Goal: Task Accomplishment & Management: Complete application form

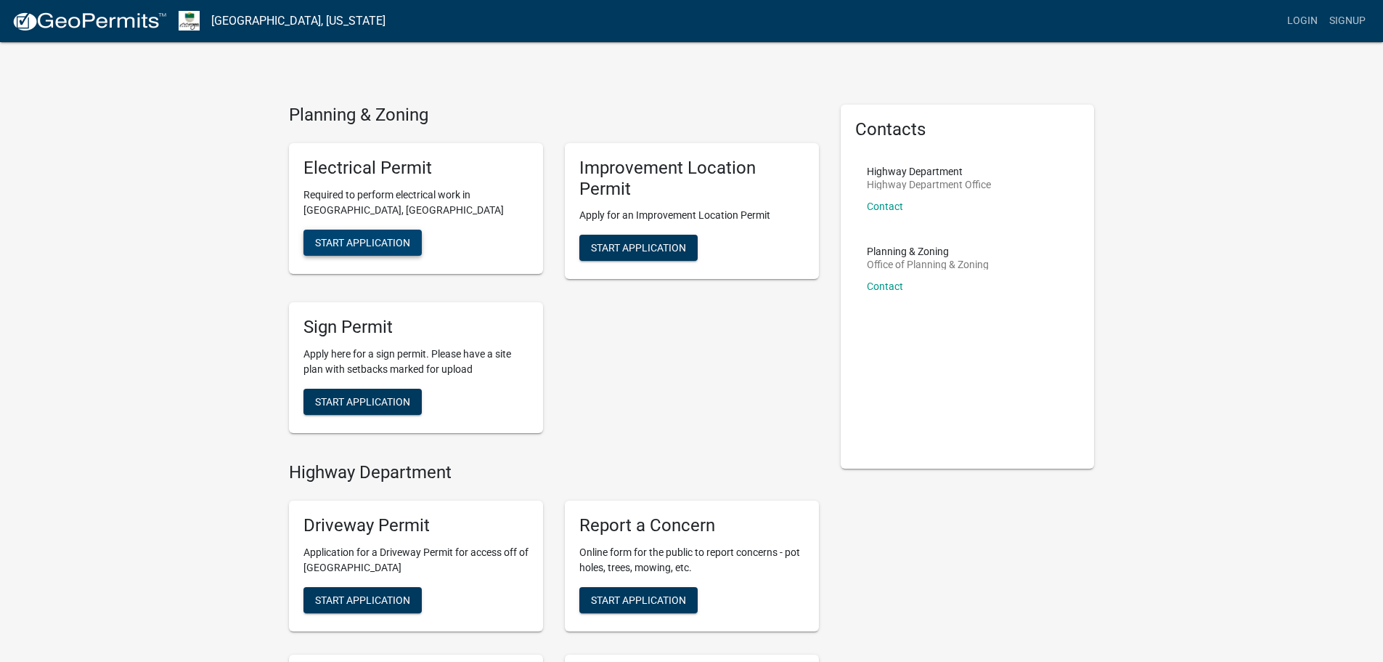
click at [370, 243] on span "Start Application" at bounding box center [362, 242] width 95 height 12
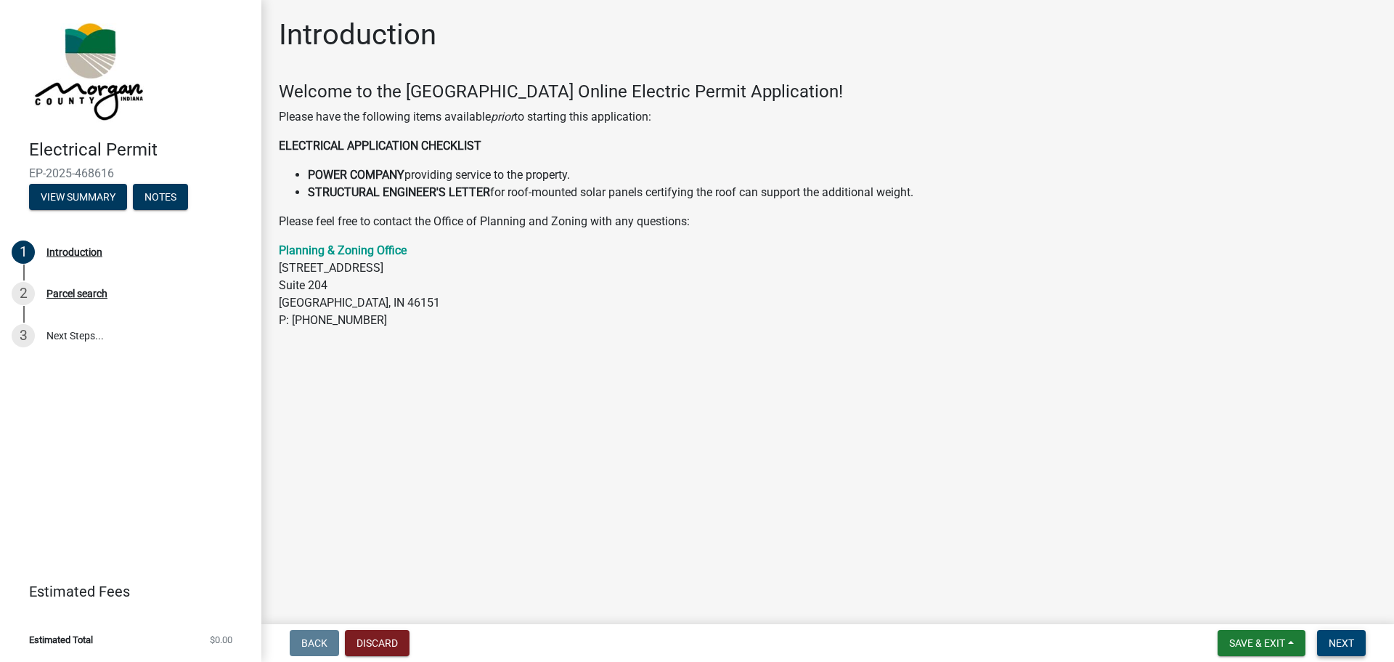
click at [1333, 641] on span "Next" at bounding box center [1341, 643] width 25 height 12
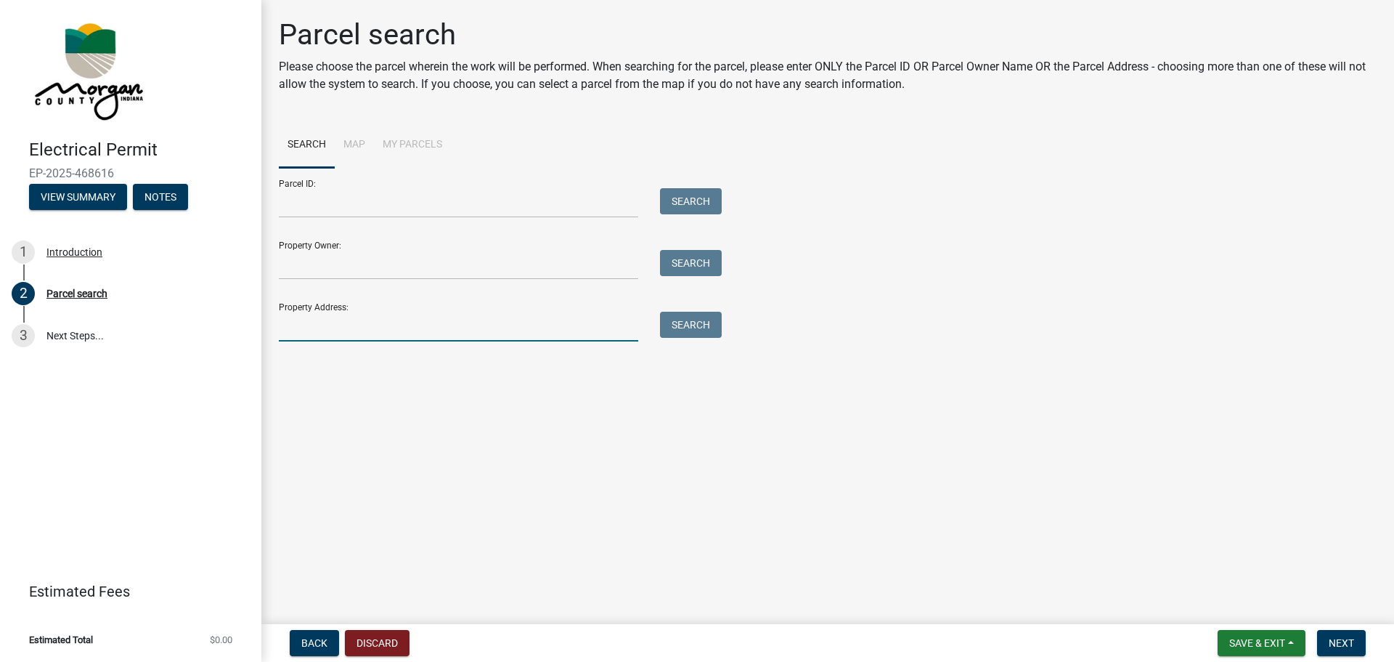
click at [415, 313] on input "Property Address:" at bounding box center [458, 327] width 359 height 30
type input "3961 N. Foxcliff Dr. W"
click at [710, 333] on button "Search" at bounding box center [691, 325] width 62 height 26
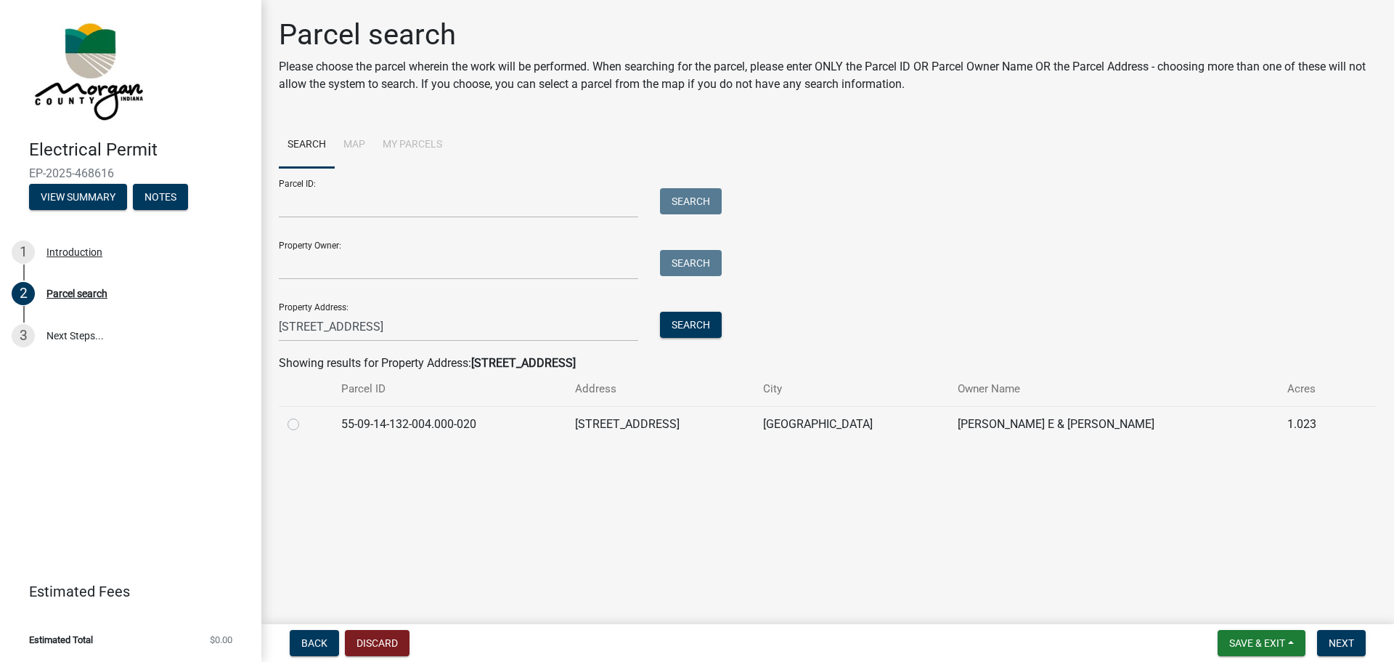
click at [305, 415] on label at bounding box center [305, 415] width 0 height 0
click at [305, 423] on input "radio" at bounding box center [309, 419] width 9 height 9
radio input "true"
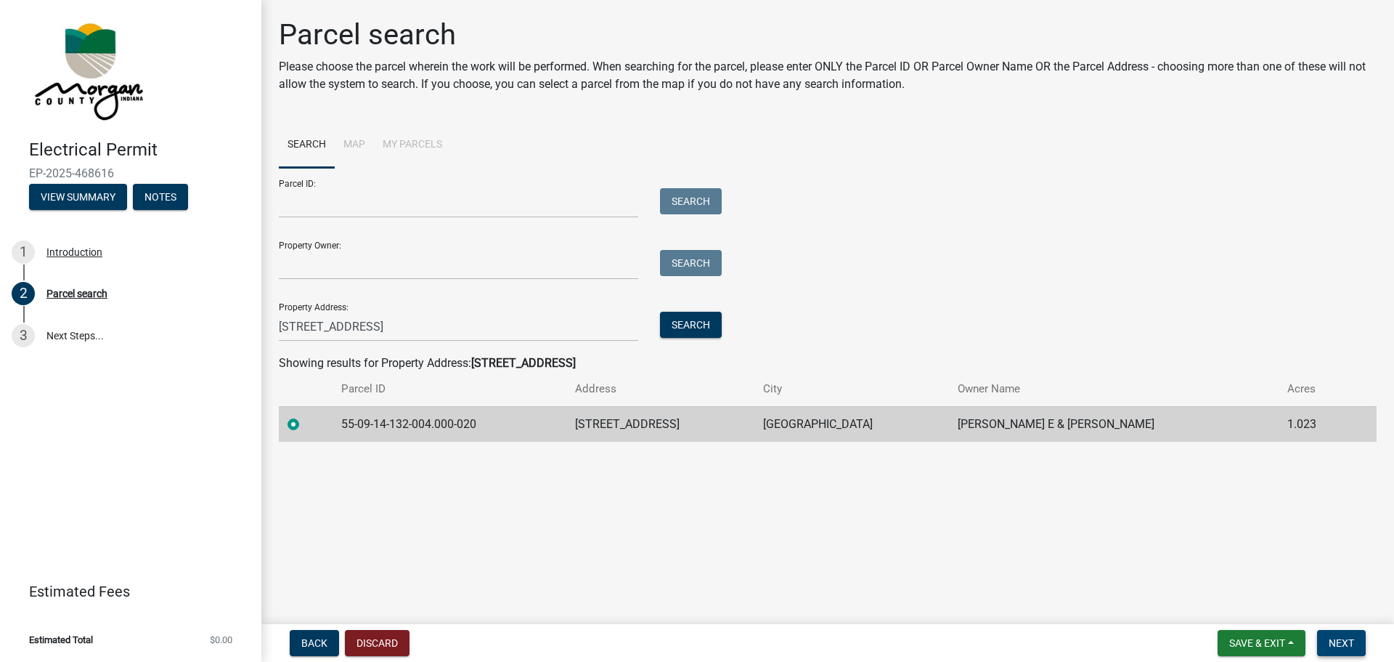
click at [1340, 641] on span "Next" at bounding box center [1341, 643] width 25 height 12
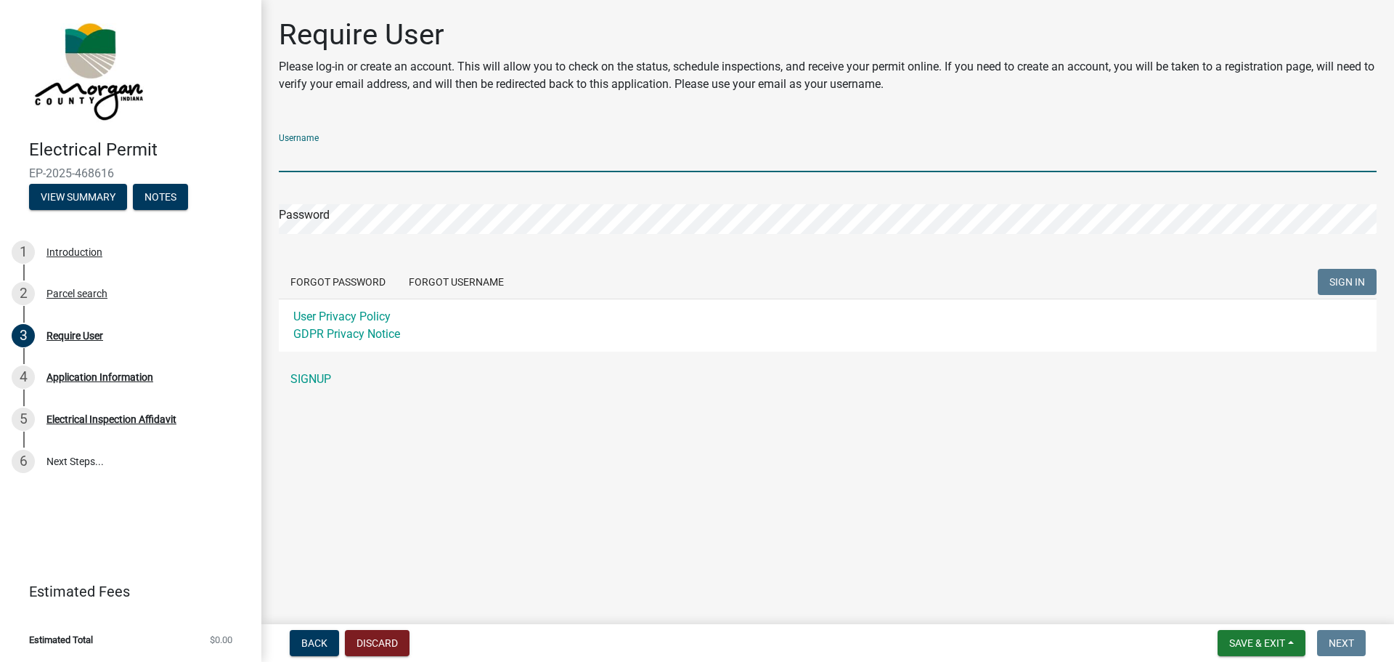
click at [407, 160] on input "Username" at bounding box center [828, 157] width 1098 height 30
type input "[PERSON_NAME][EMAIL_ADDRESS][DOMAIN_NAME]"
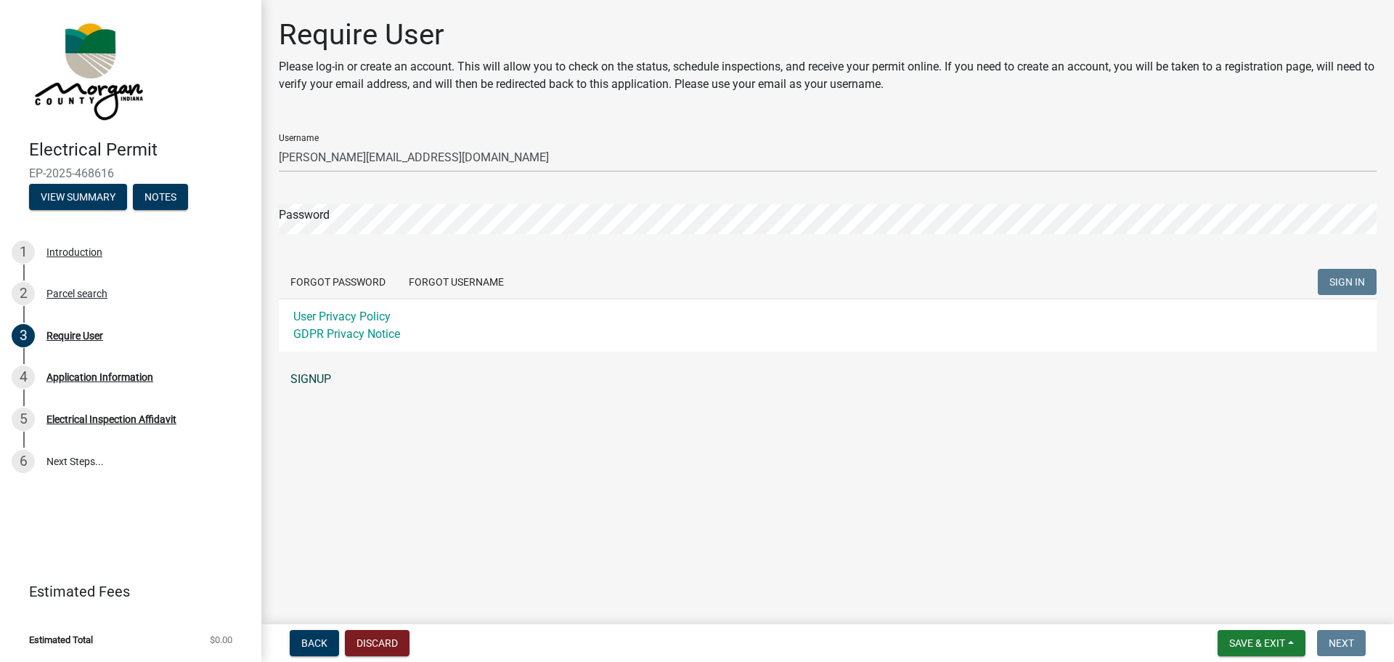
click at [312, 381] on link "SIGNUP" at bounding box center [828, 379] width 1098 height 29
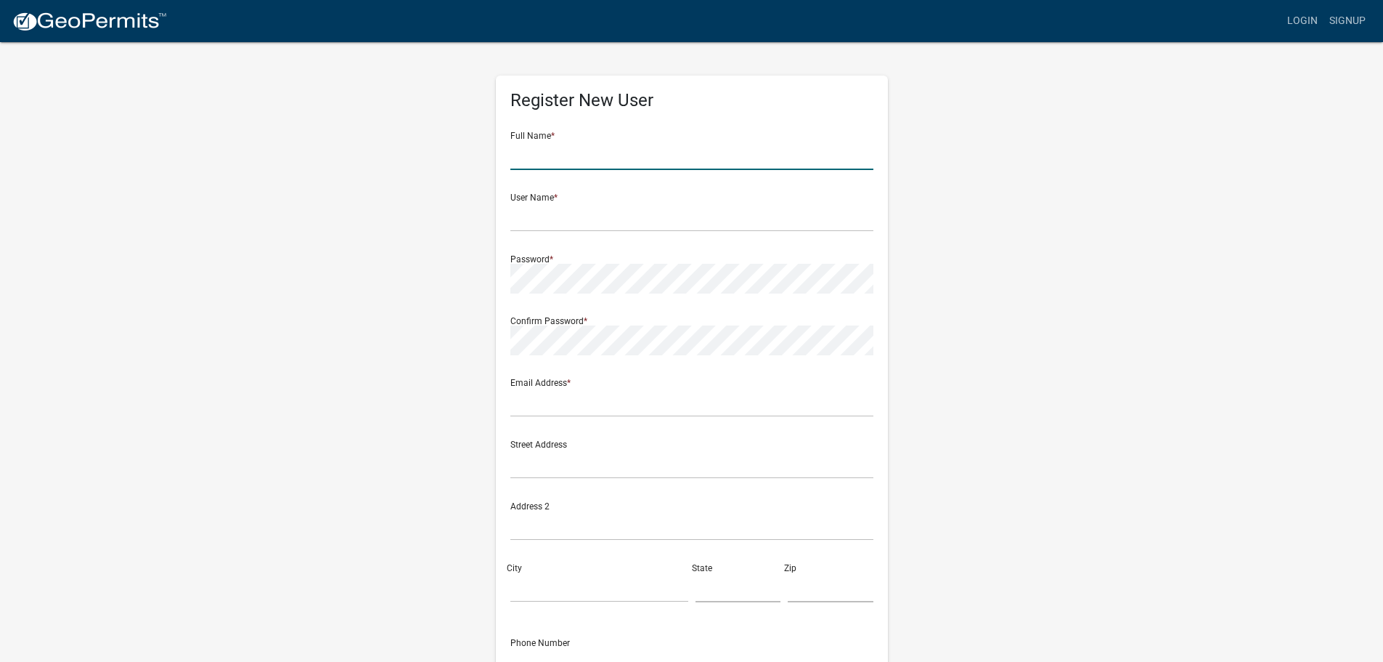
click at [595, 156] on input "text" at bounding box center [692, 155] width 363 height 30
type input "S"
type input "Sarah Whited"
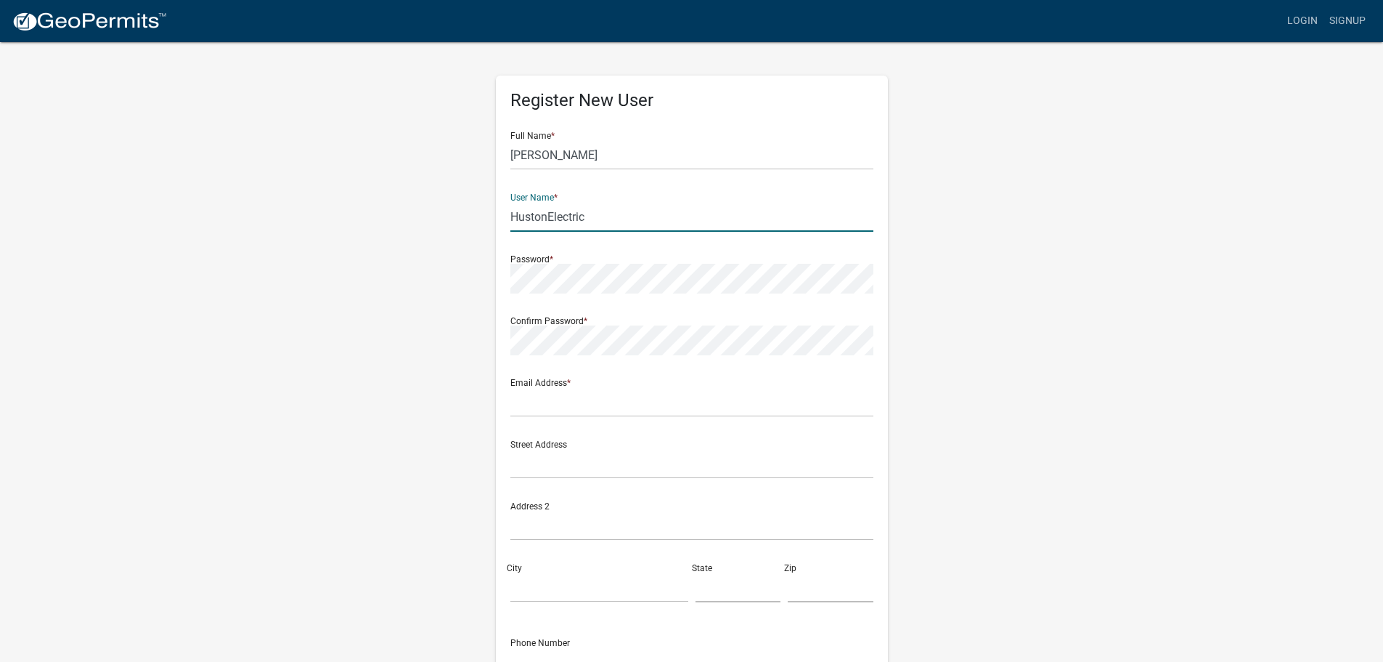
type input "HustonElectric"
type input "S"
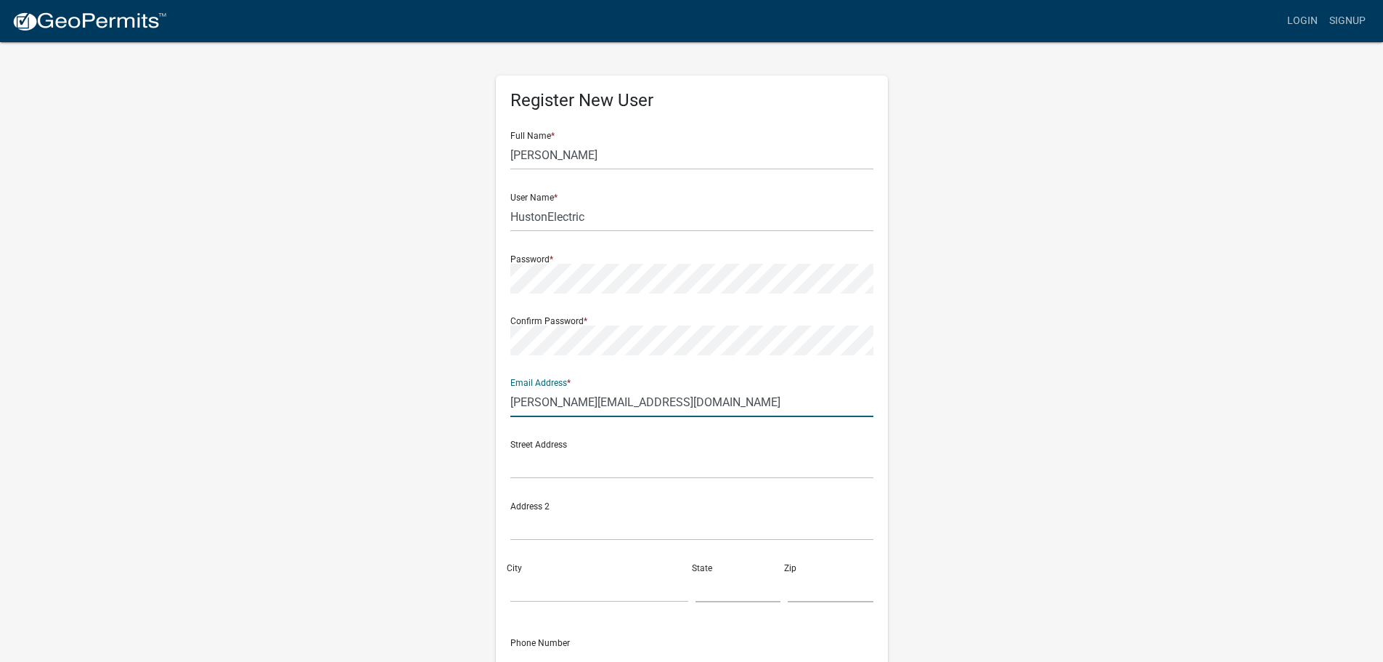
type input "[PERSON_NAME][EMAIL_ADDRESS][DOMAIN_NAME]"
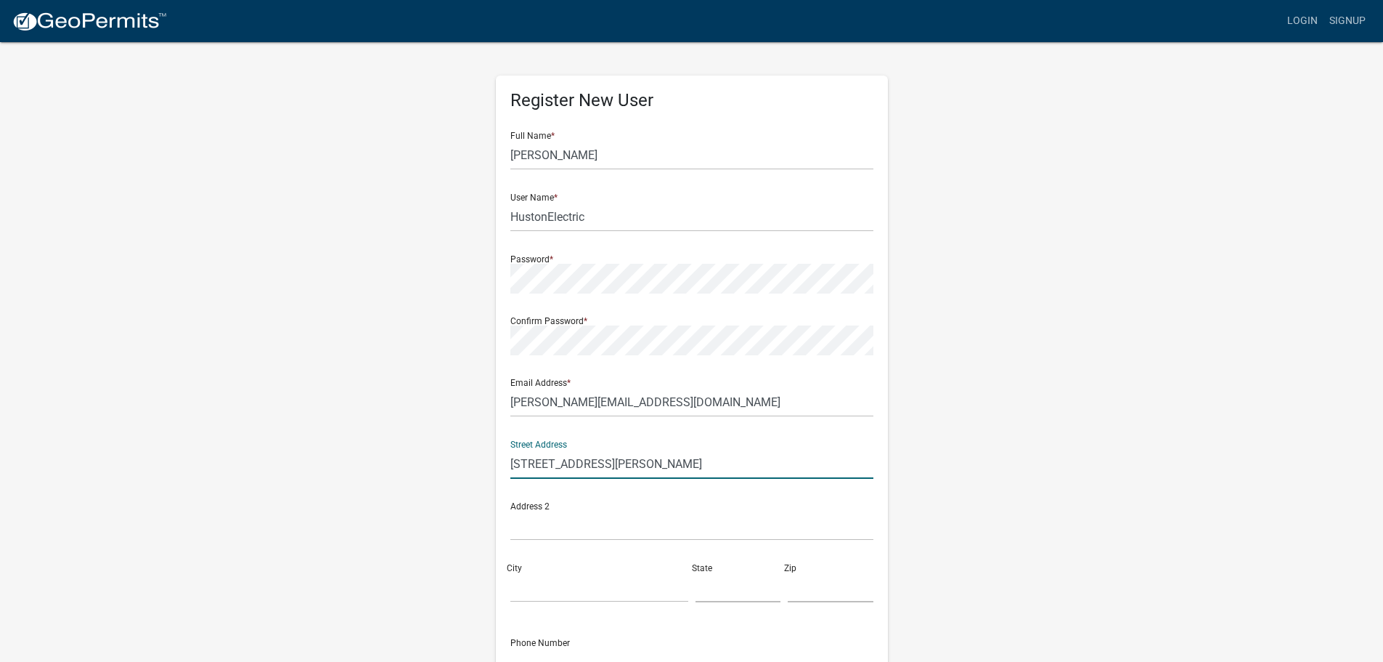
type input "[STREET_ADDRESS][PERSON_NAME]"
type input "Franklin"
type input "IN"
type input "46131"
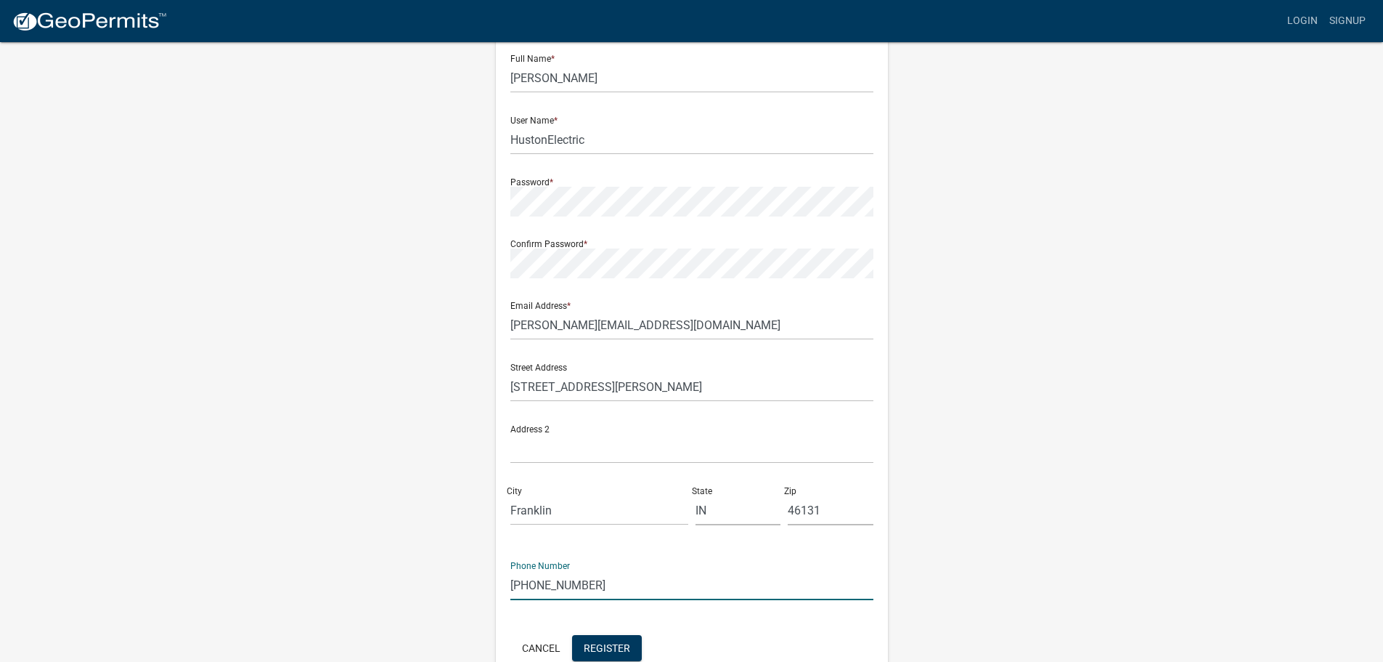
scroll to position [156, 0]
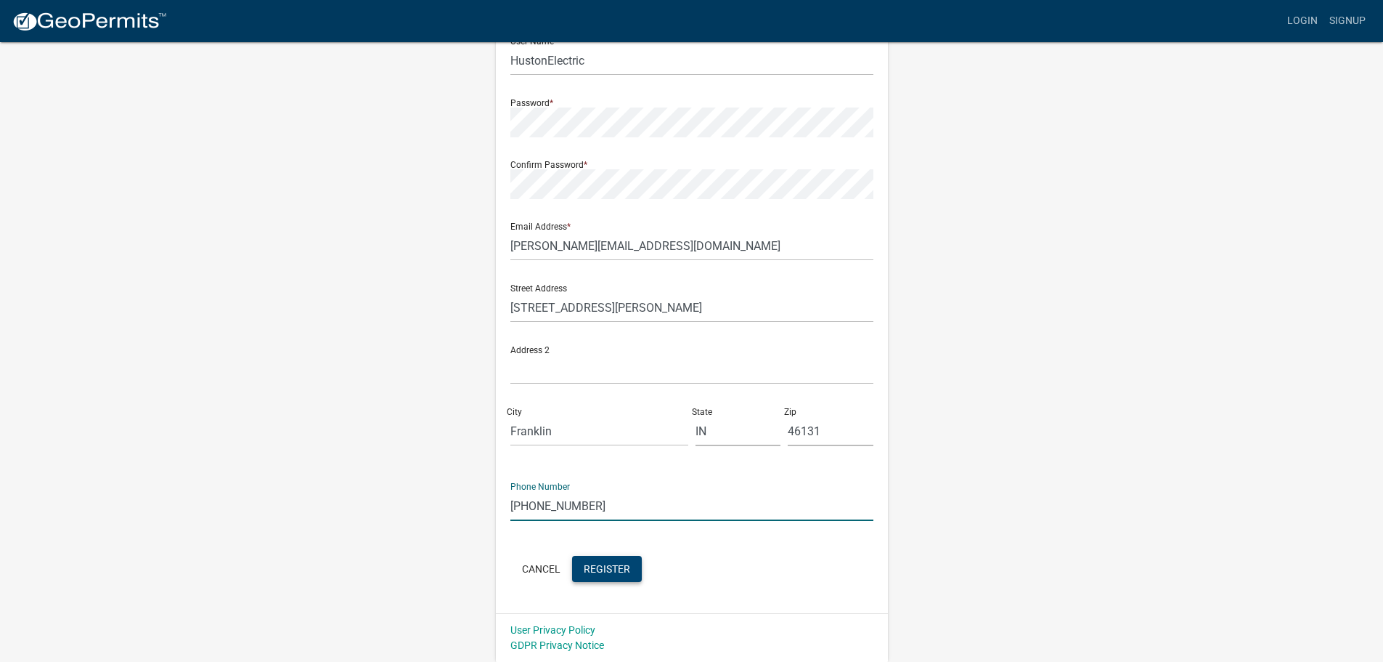
type input "317-930-1410"
click at [612, 571] on span "Register" at bounding box center [607, 568] width 46 height 12
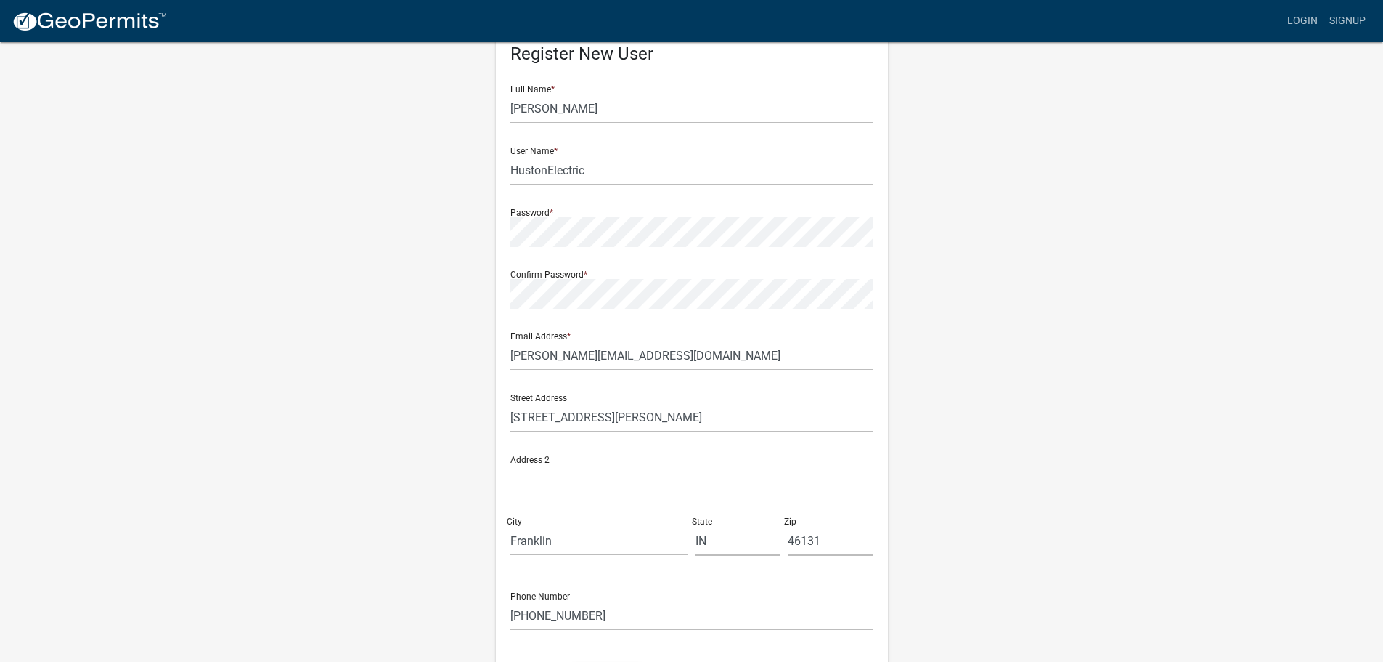
scroll to position [0, 0]
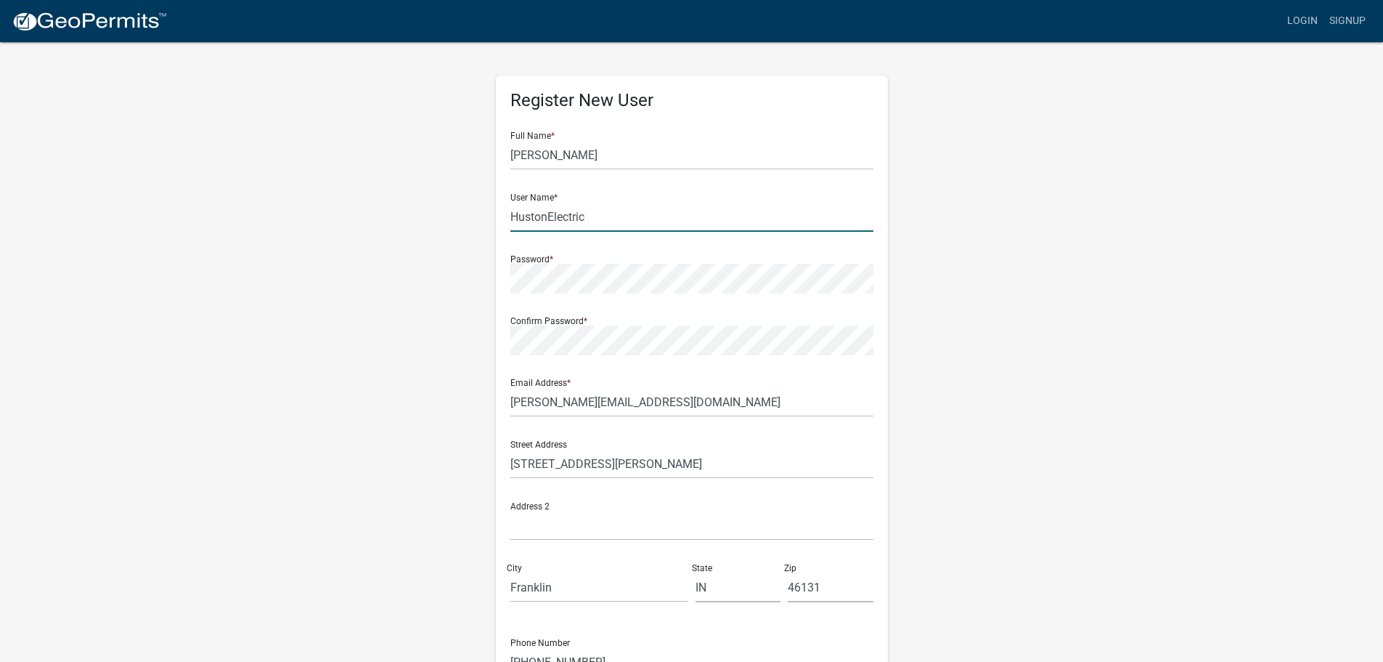
click at [598, 220] on input "HustonElectric" at bounding box center [692, 217] width 363 height 30
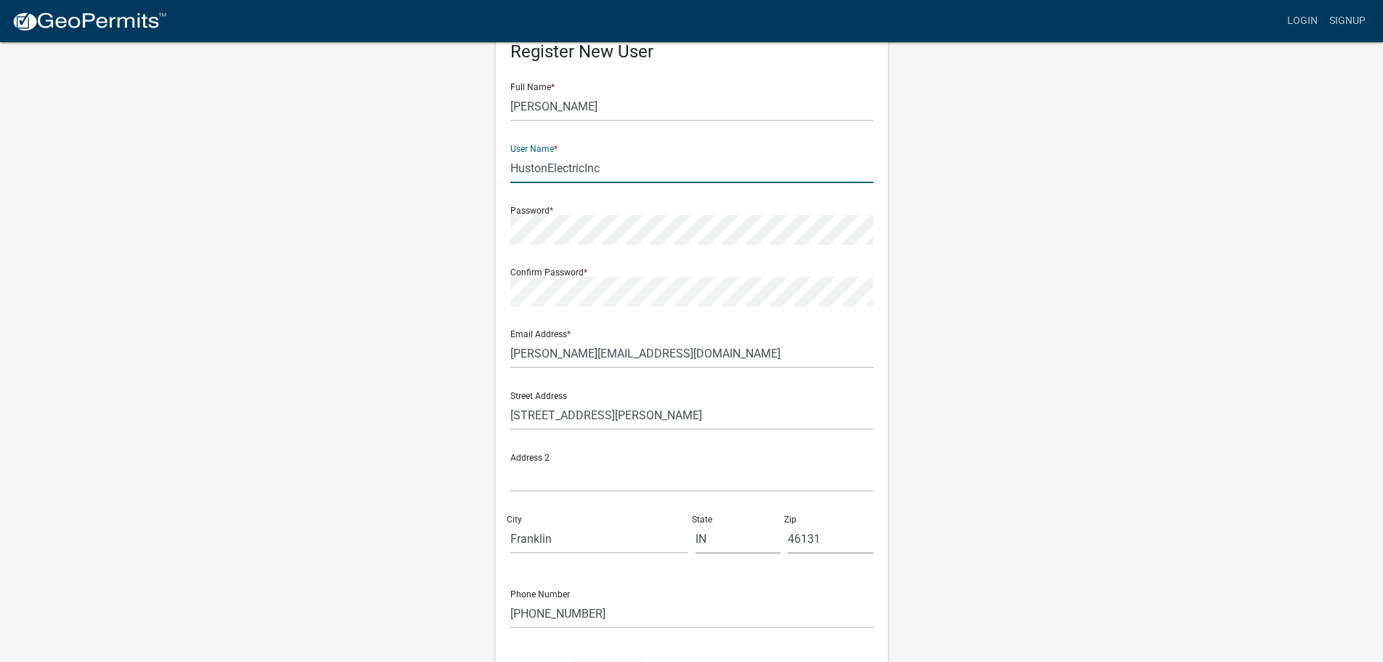
scroll to position [156, 0]
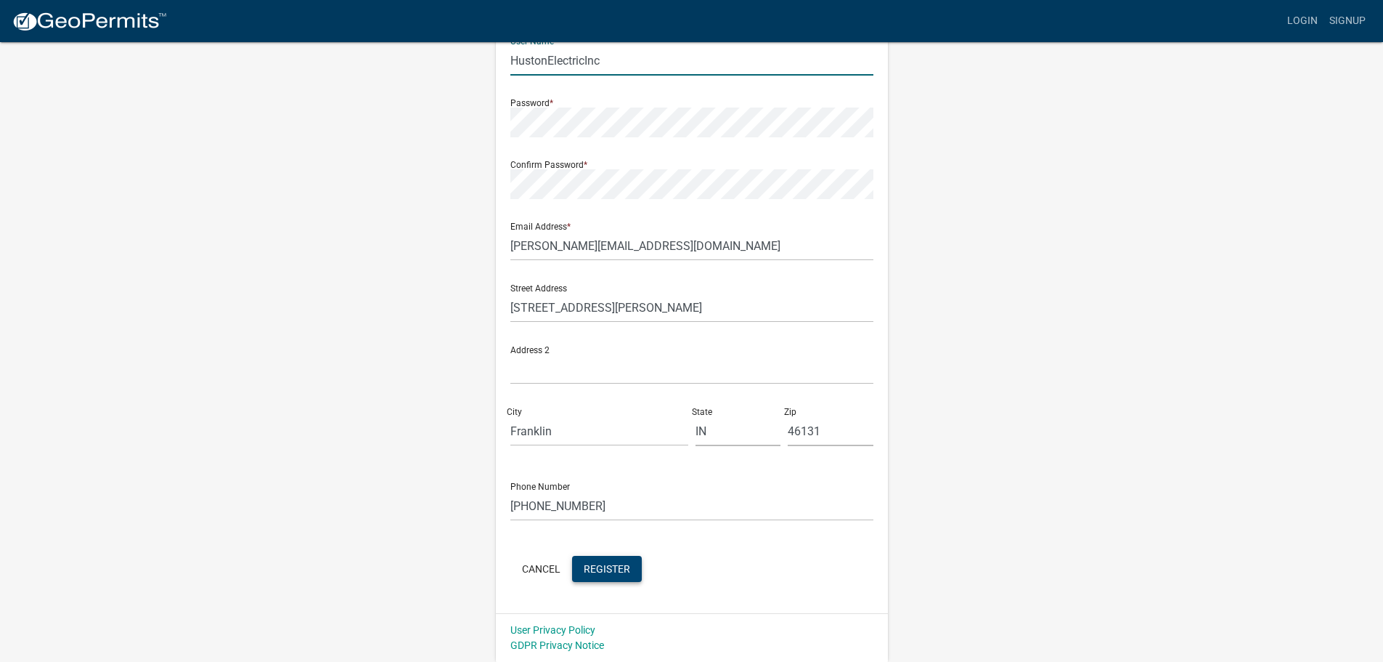
type input "HustonElectricInc"
click at [635, 566] on button "Register" at bounding box center [607, 569] width 70 height 26
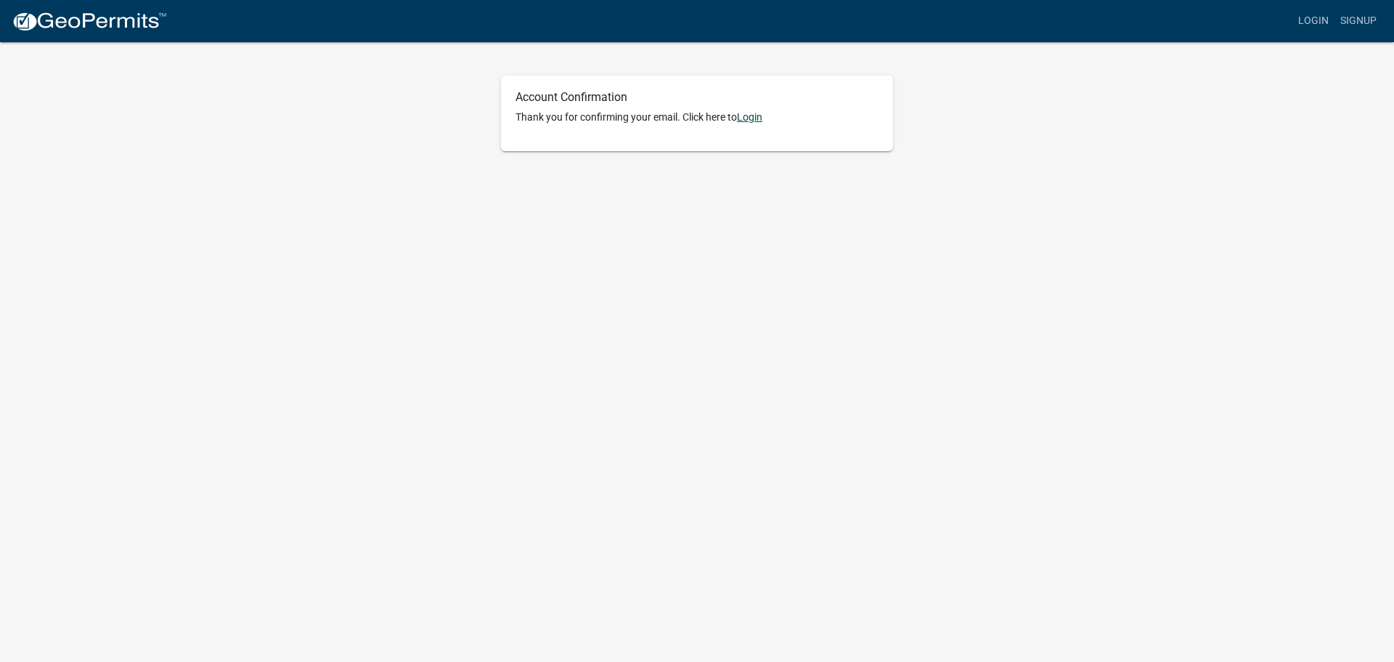
click at [755, 117] on link "Login" at bounding box center [749, 117] width 25 height 12
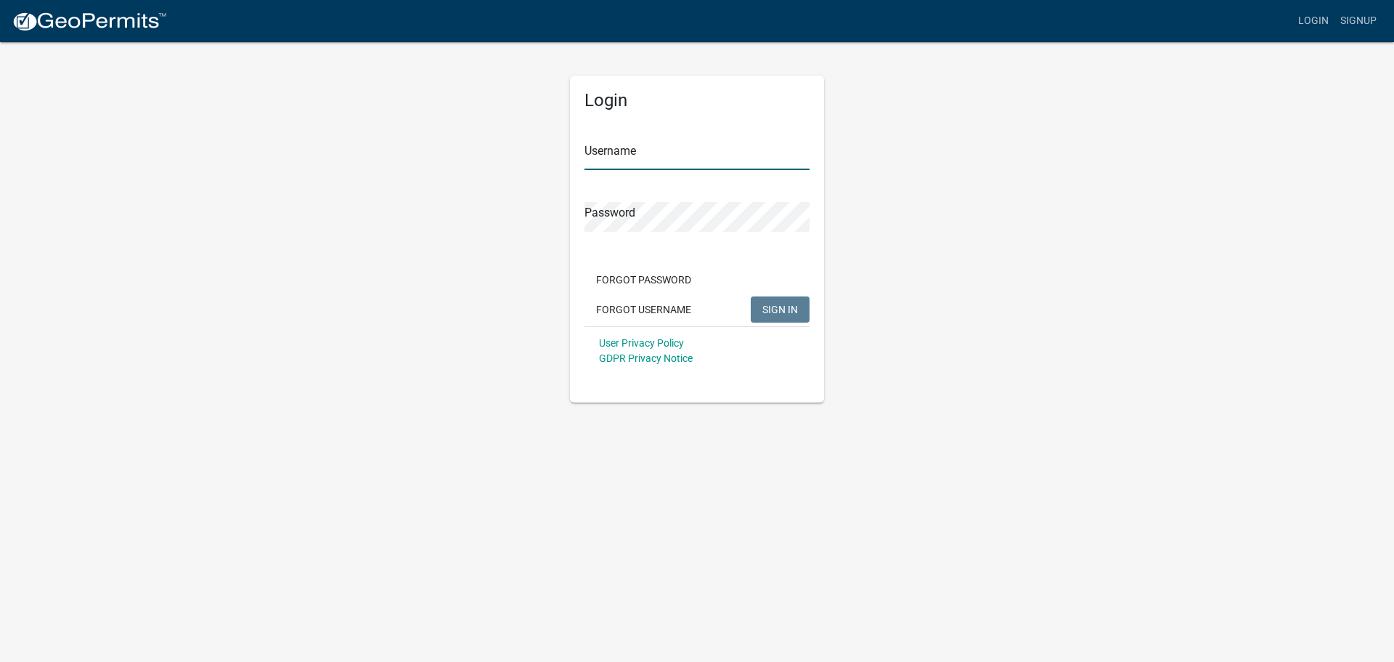
click at [701, 155] on input "Username" at bounding box center [697, 155] width 225 height 30
type input "HustonElectricInc"
click at [751, 296] on button "SIGN IN" at bounding box center [780, 309] width 59 height 26
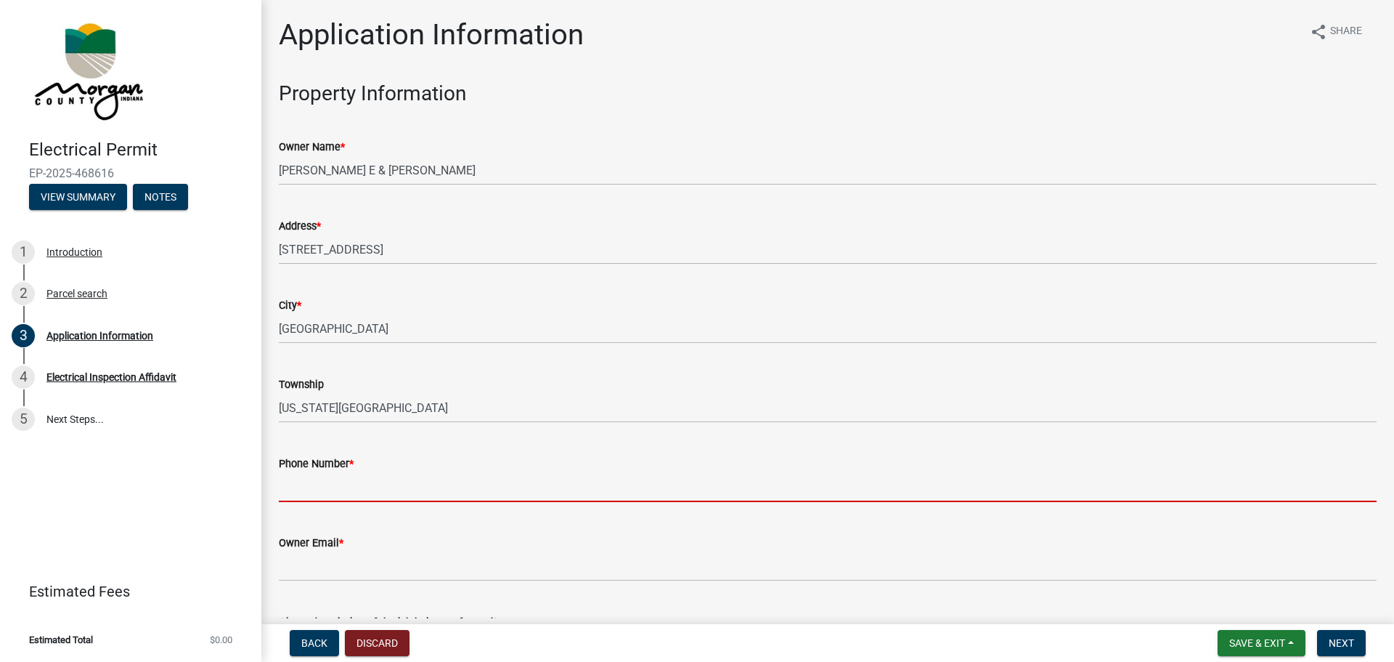
drag, startPoint x: 470, startPoint y: 487, endPoint x: 232, endPoint y: 460, distance: 239.7
click at [470, 487] on input "Phone Number *" at bounding box center [828, 487] width 1098 height 30
click at [365, 490] on input "Phone Number *" at bounding box center [828, 487] width 1098 height 30
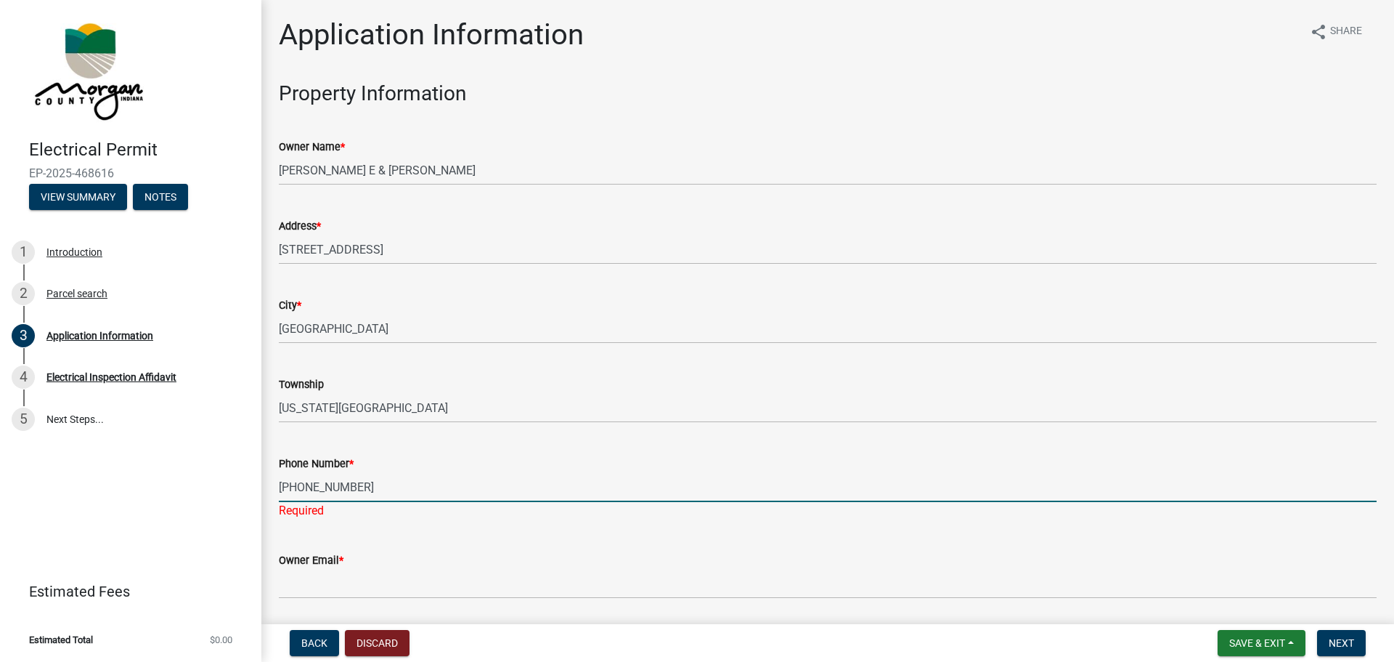
type input "[PHONE_NUMBER]"
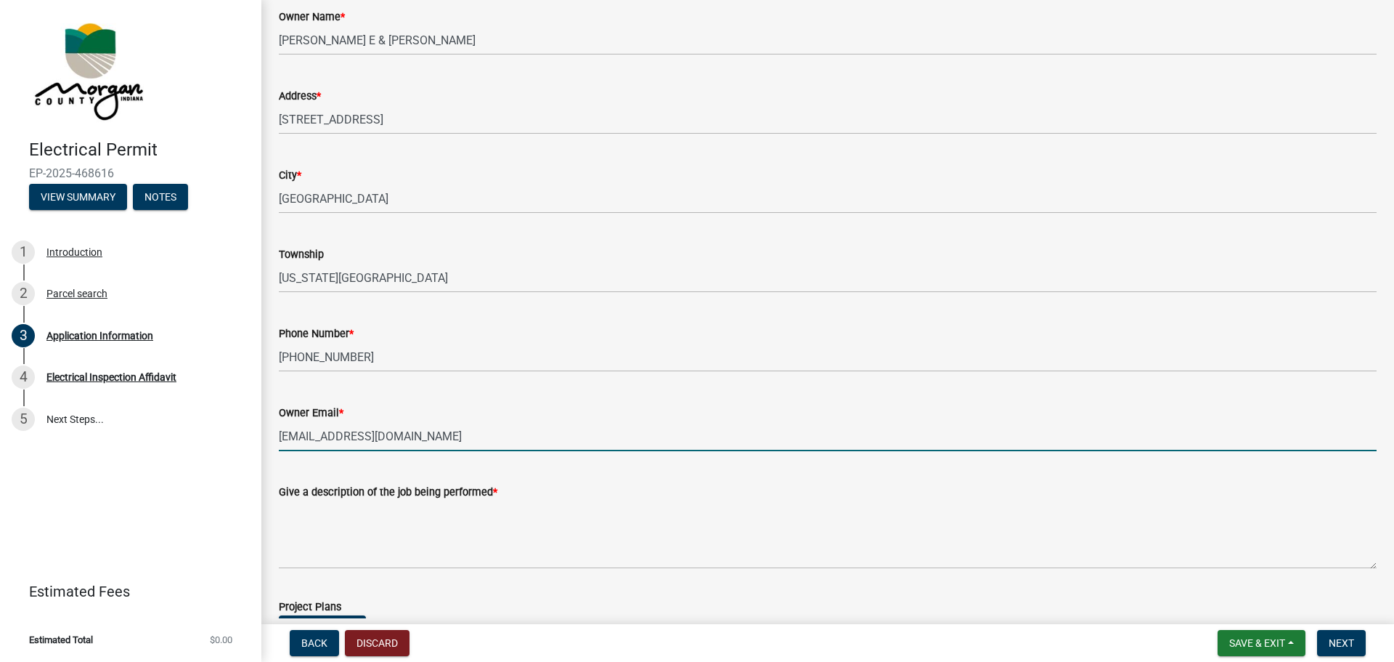
scroll to position [218, 0]
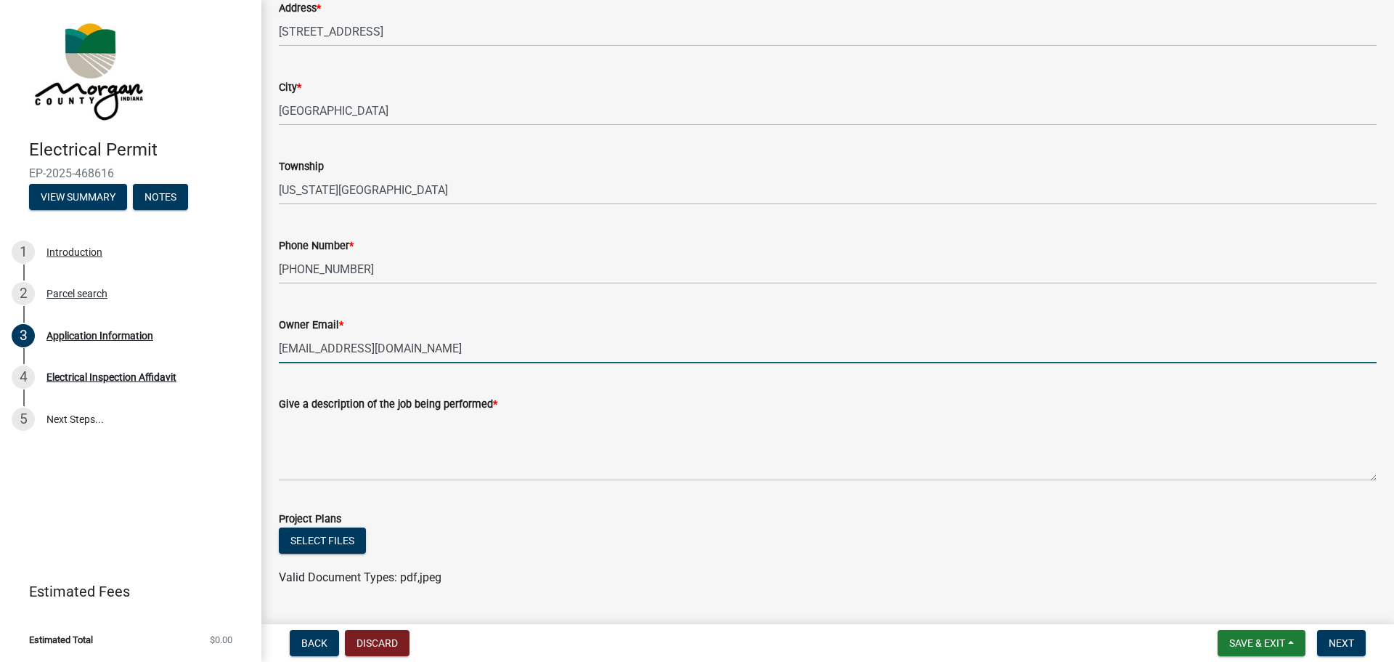
type input "[EMAIL_ADDRESS][DOMAIN_NAME]"
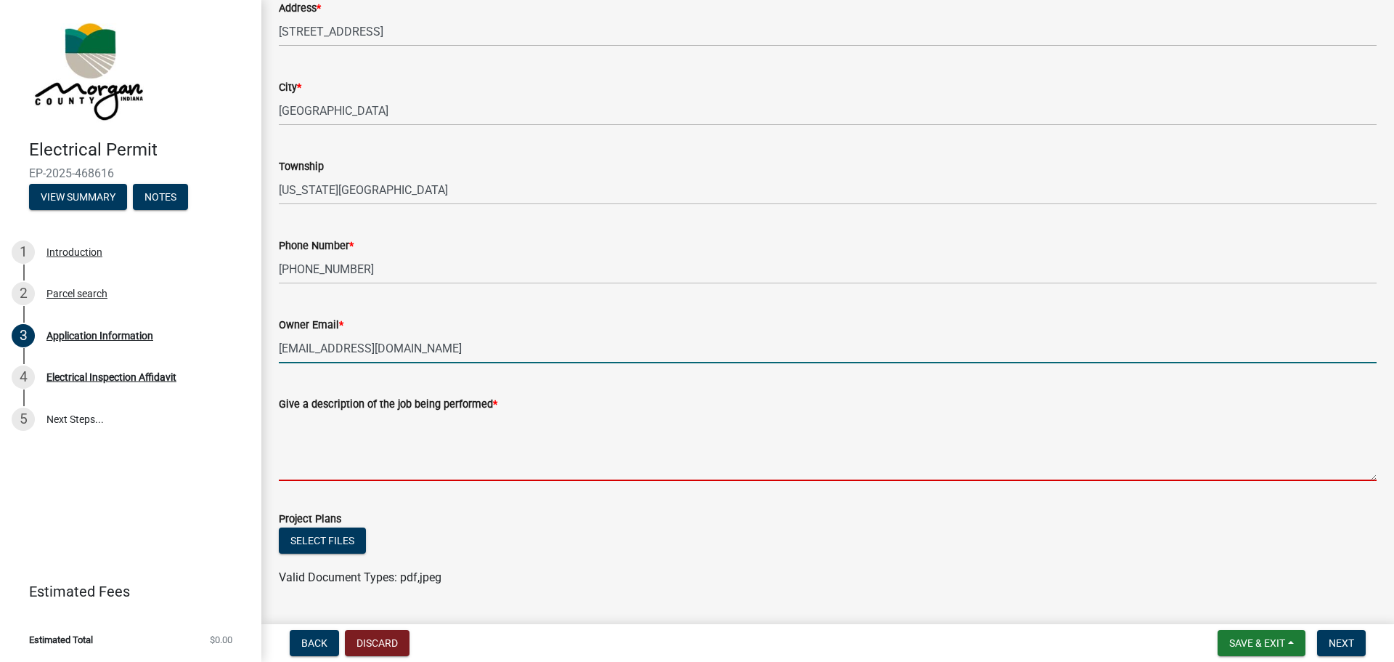
click at [452, 471] on textarea "Give a description of the job being performed *" at bounding box center [828, 447] width 1098 height 68
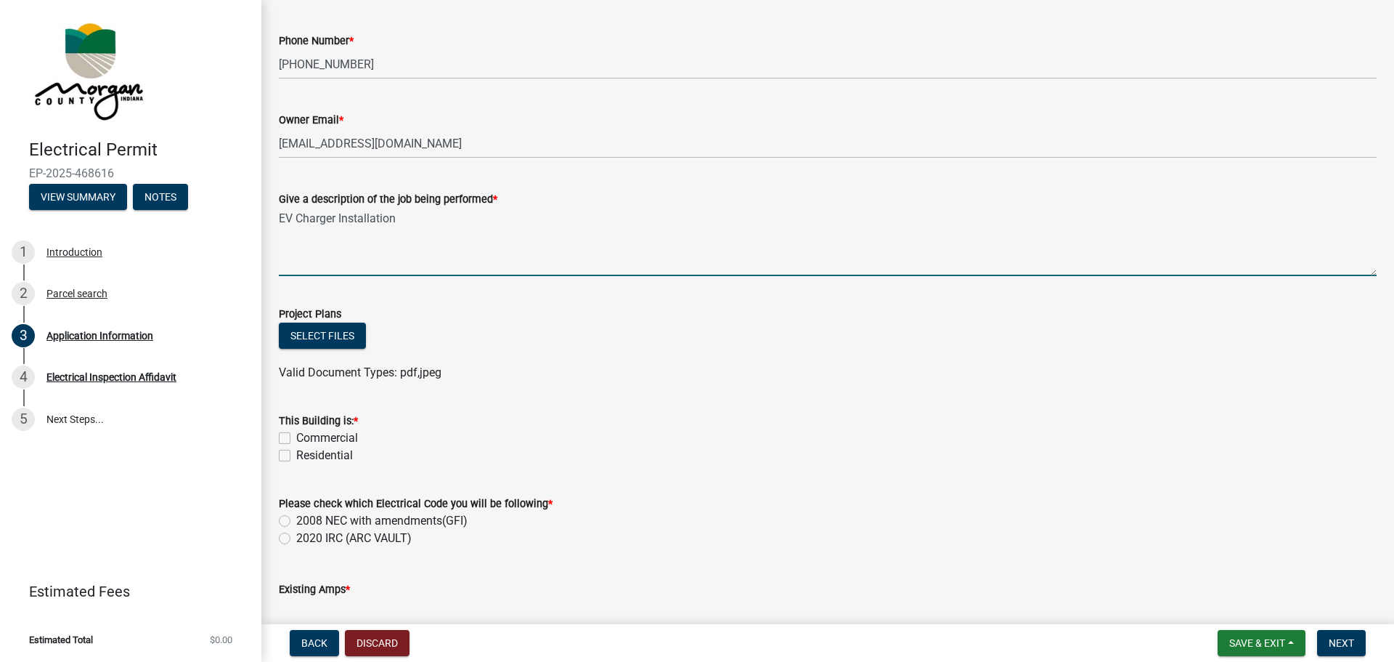
scroll to position [436, 0]
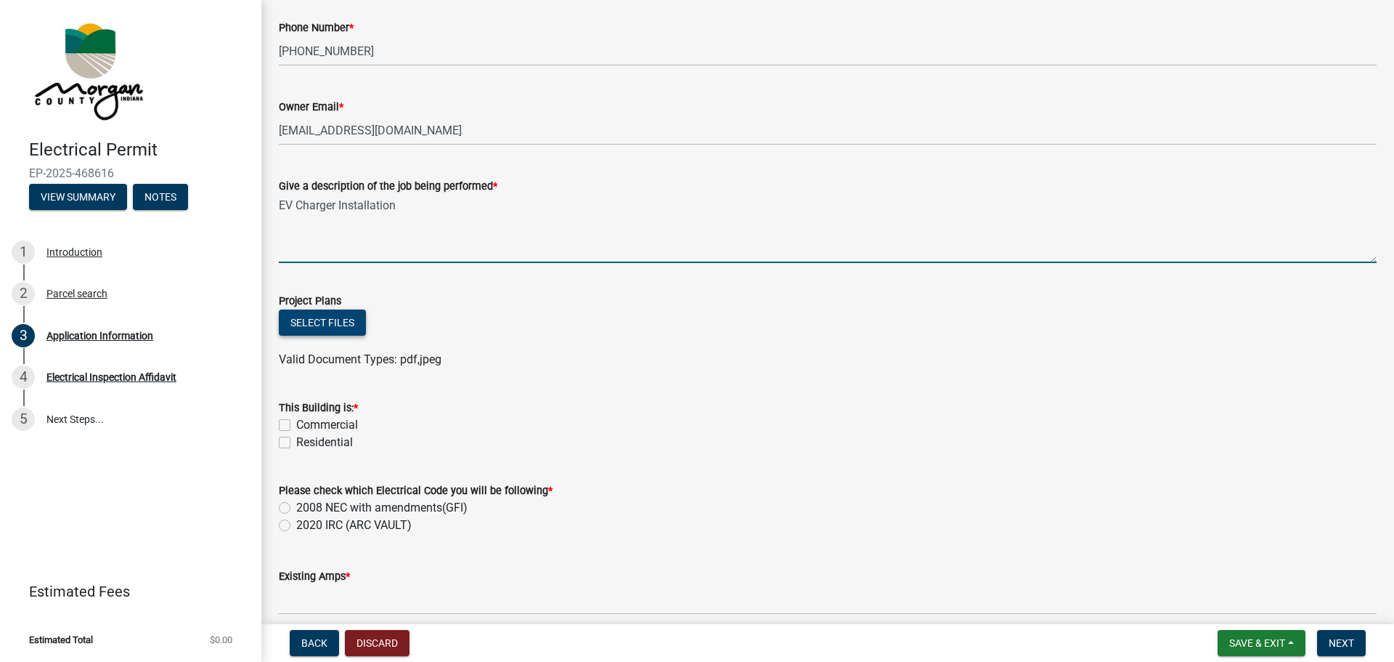
type textarea "EV Charger Installation"
click at [352, 323] on button "Select files" at bounding box center [322, 322] width 87 height 26
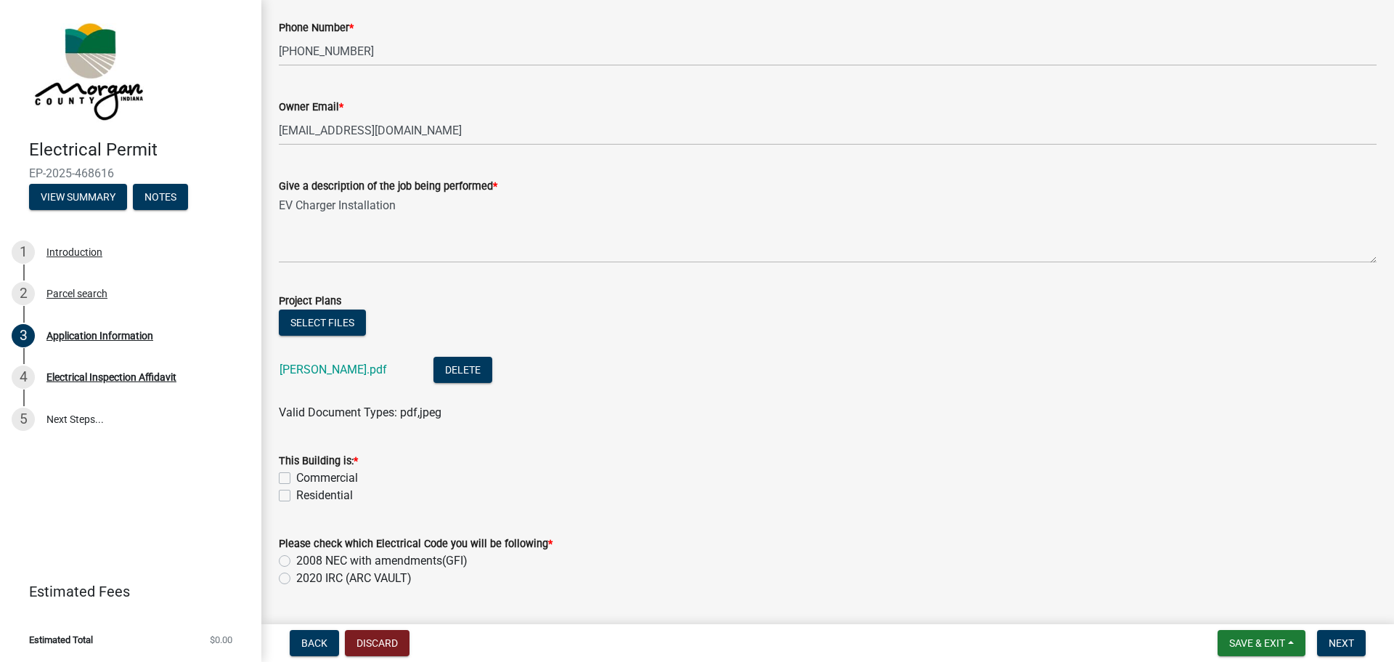
click at [296, 493] on label "Residential" at bounding box center [324, 495] width 57 height 17
click at [296, 493] on input "Residential" at bounding box center [300, 491] width 9 height 9
checkbox input "true"
checkbox input "false"
checkbox input "true"
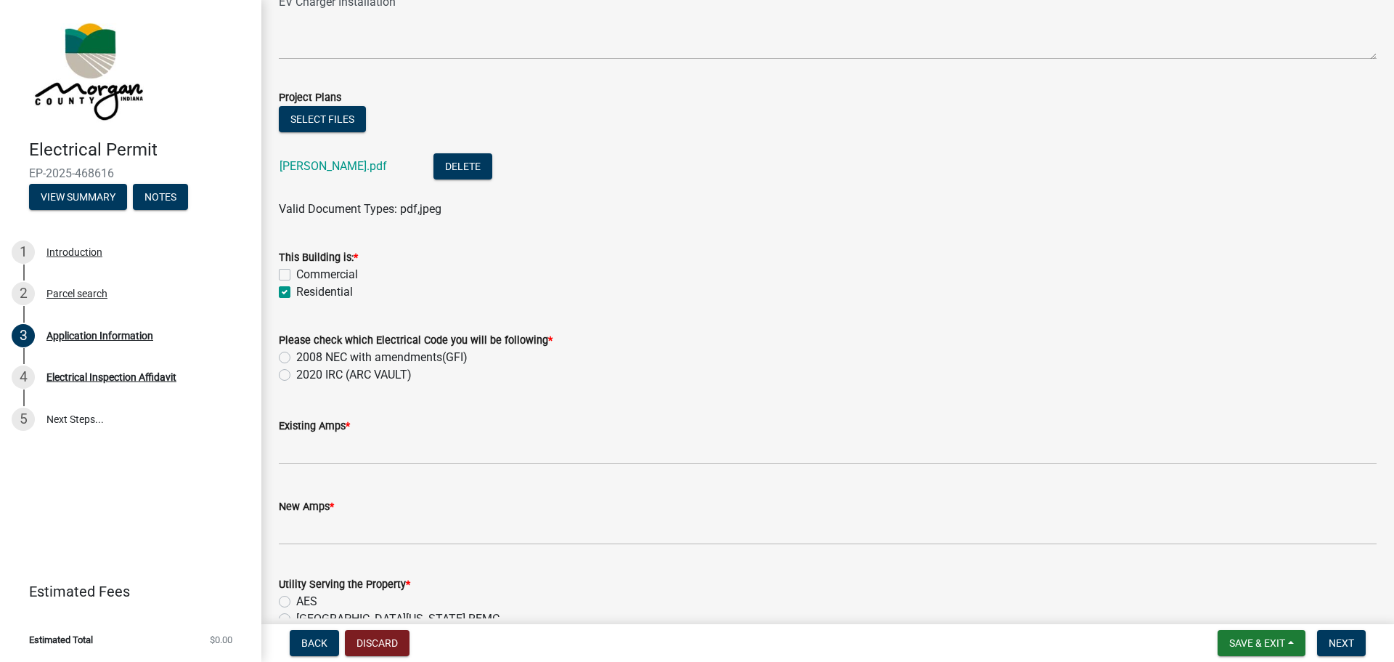
scroll to position [654, 0]
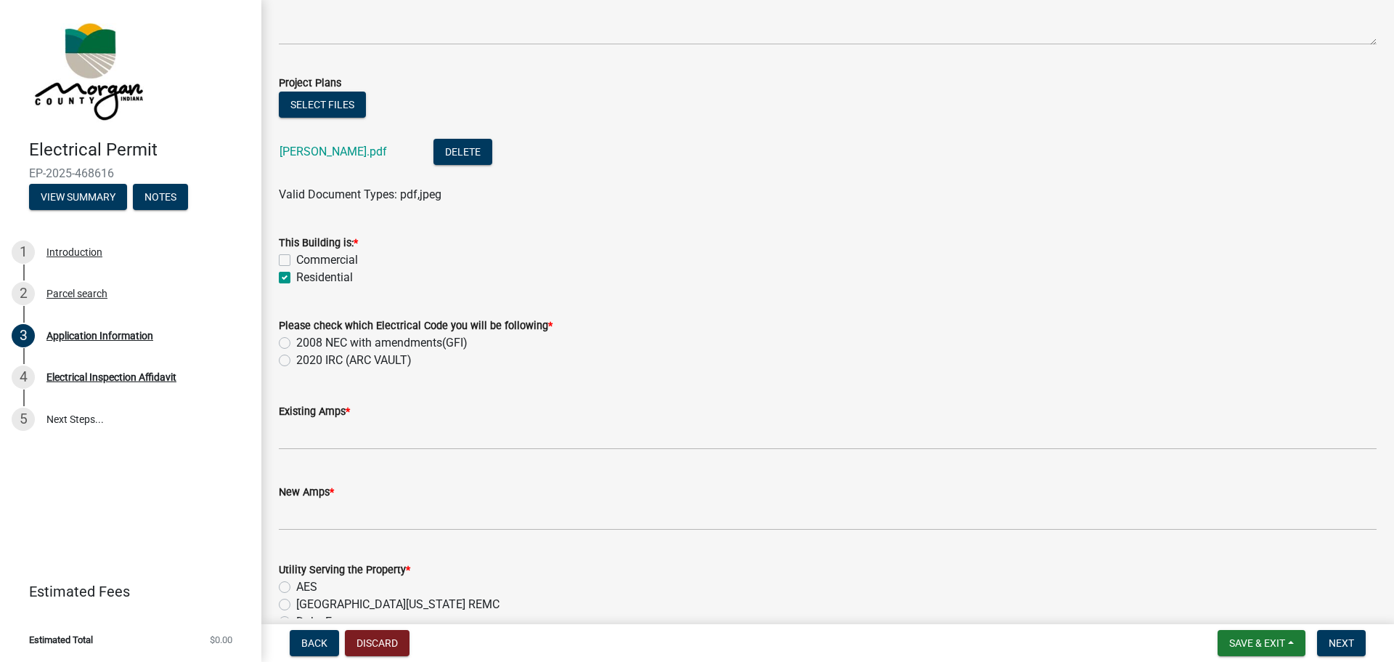
click at [296, 342] on label "2008 NEC with amendments(GFI)" at bounding box center [381, 342] width 171 height 17
click at [296, 342] on input "2008 NEC with amendments(GFI)" at bounding box center [300, 338] width 9 height 9
radio input "true"
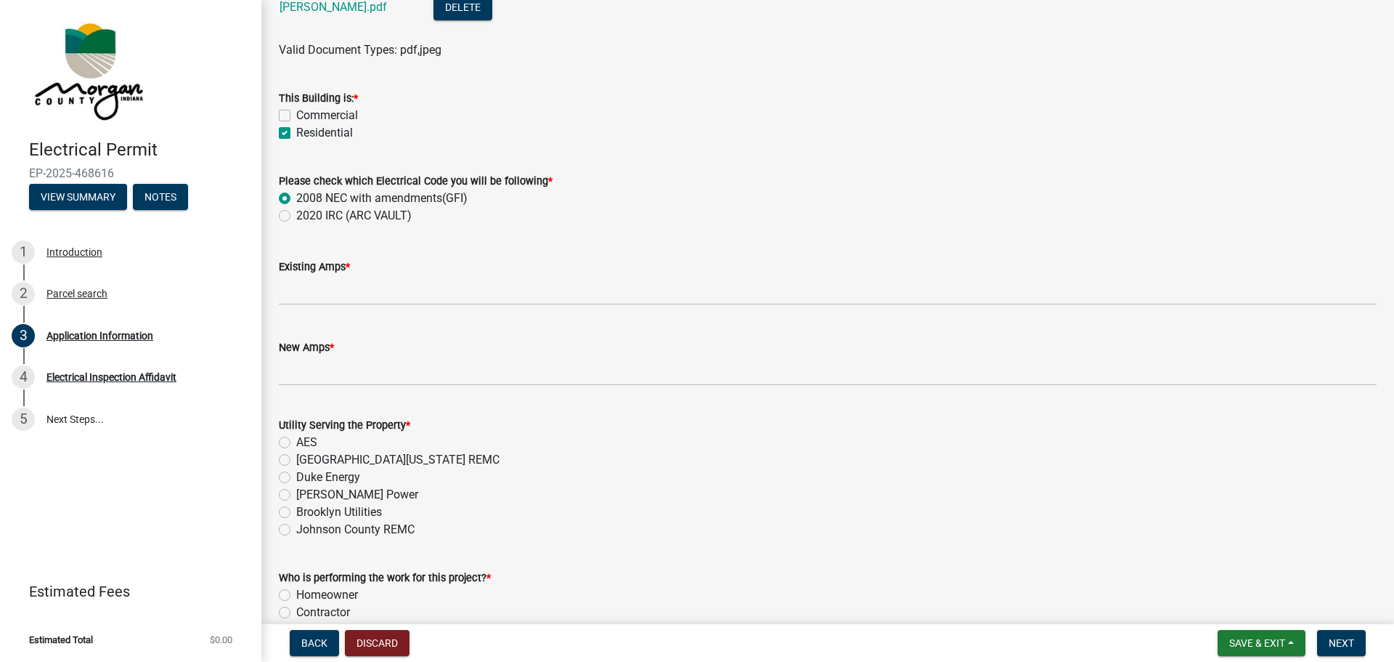
scroll to position [799, 0]
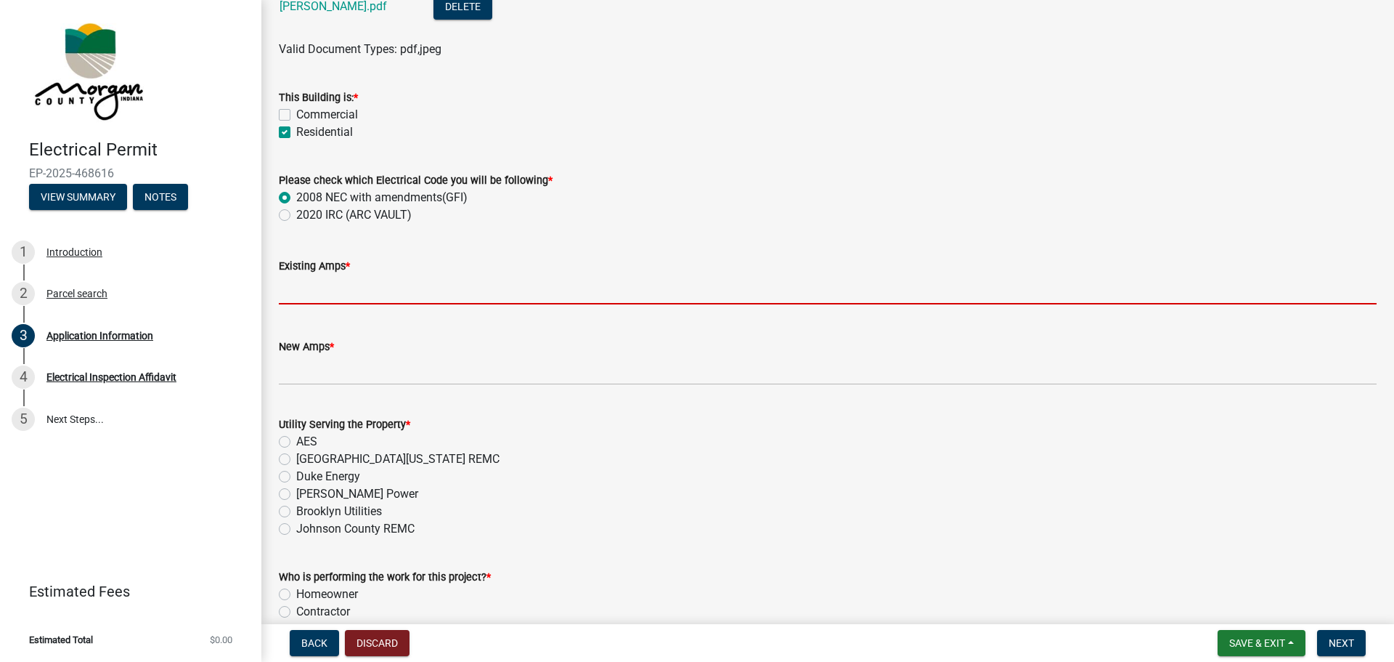
click at [409, 284] on input "text" at bounding box center [828, 290] width 1098 height 30
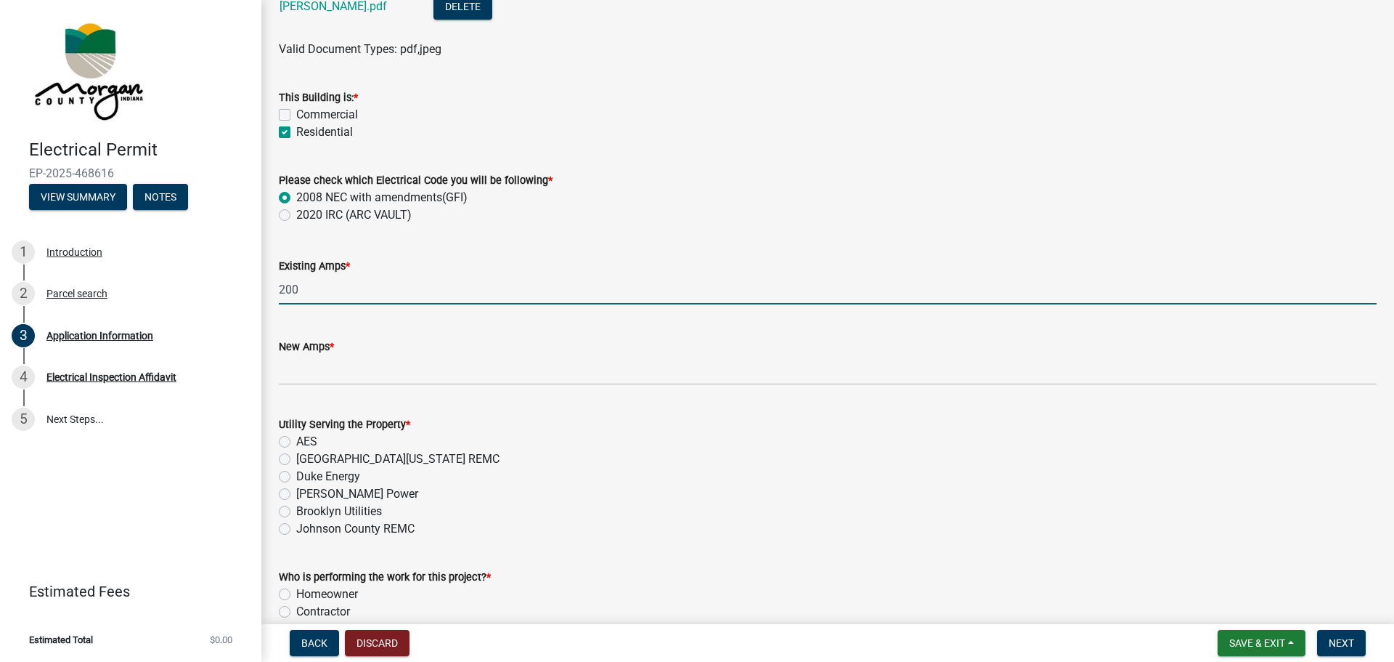
type input "200"
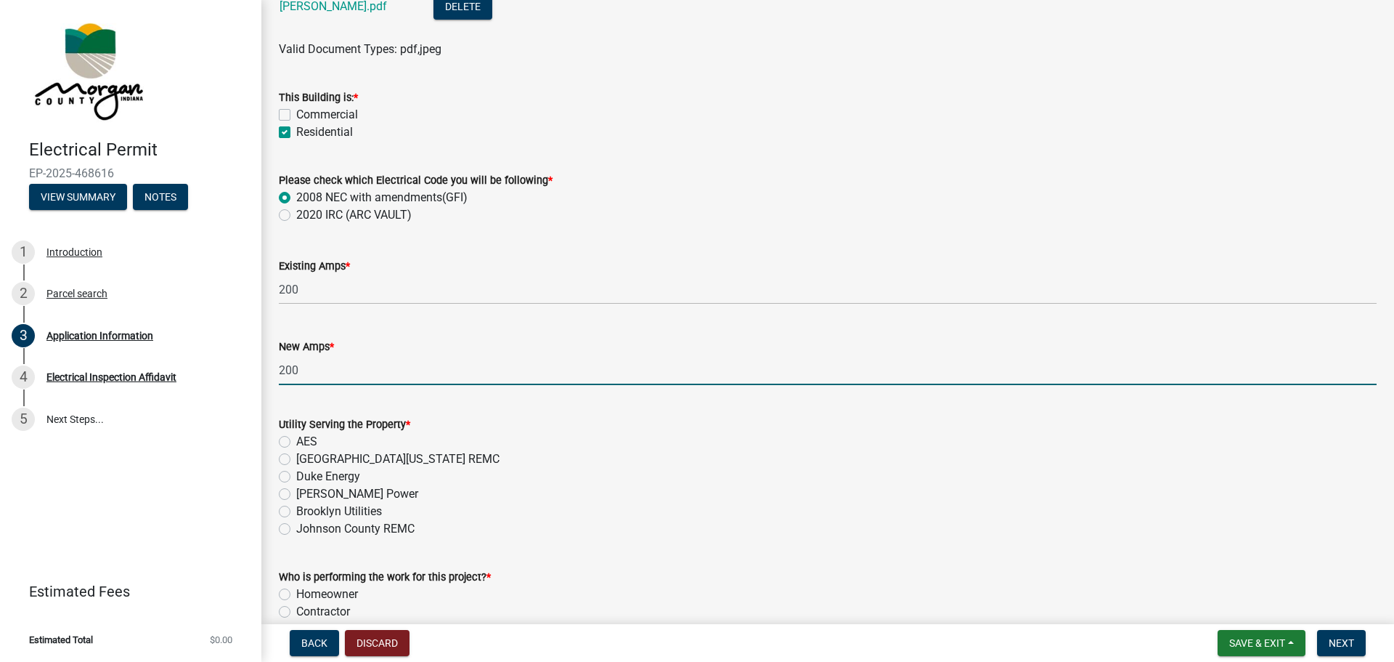
type input "200"
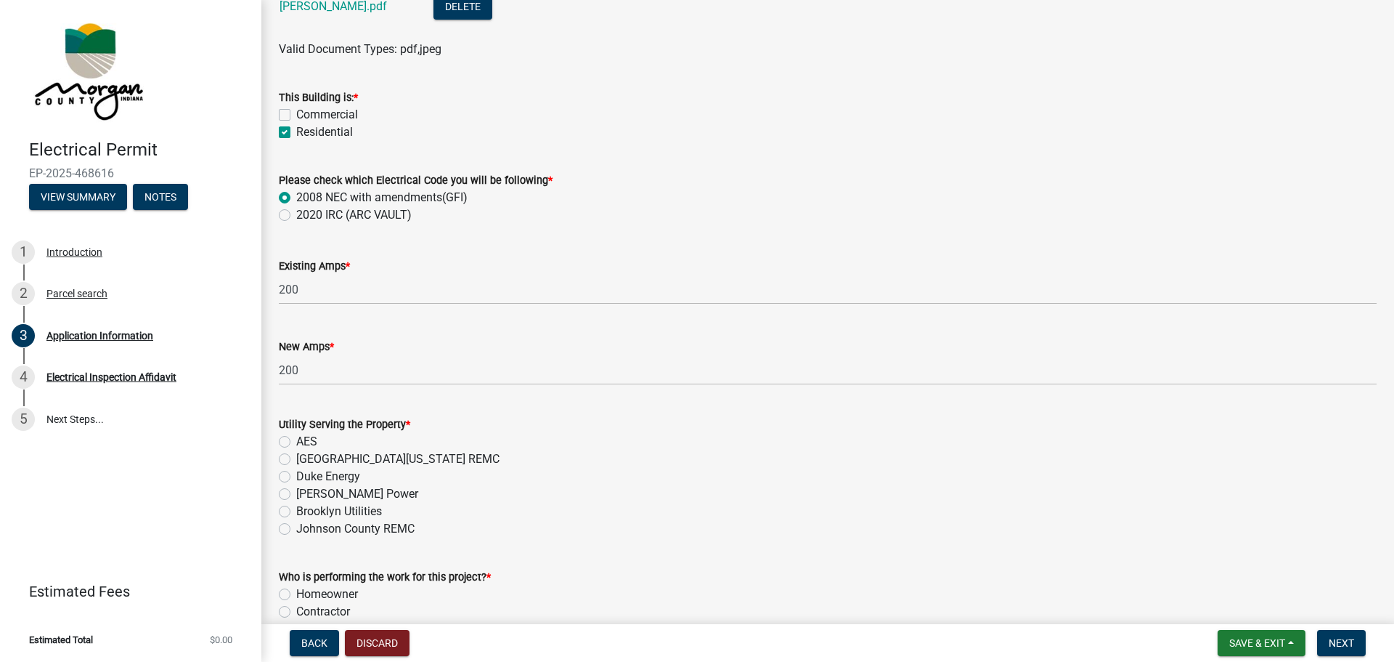
click at [296, 456] on label "[GEOGRAPHIC_DATA][US_STATE] REMC" at bounding box center [397, 458] width 203 height 17
click at [296, 456] on input "[GEOGRAPHIC_DATA][US_STATE] REMC" at bounding box center [300, 454] width 9 height 9
radio input "true"
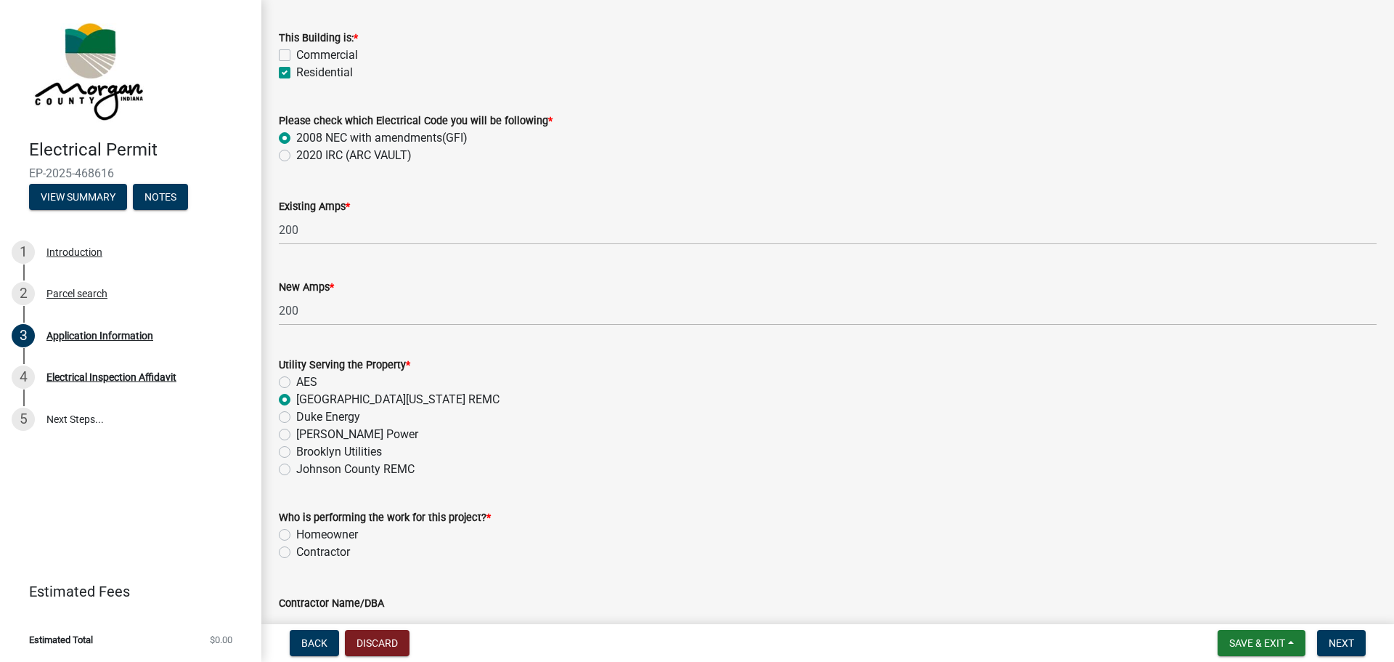
scroll to position [1017, 0]
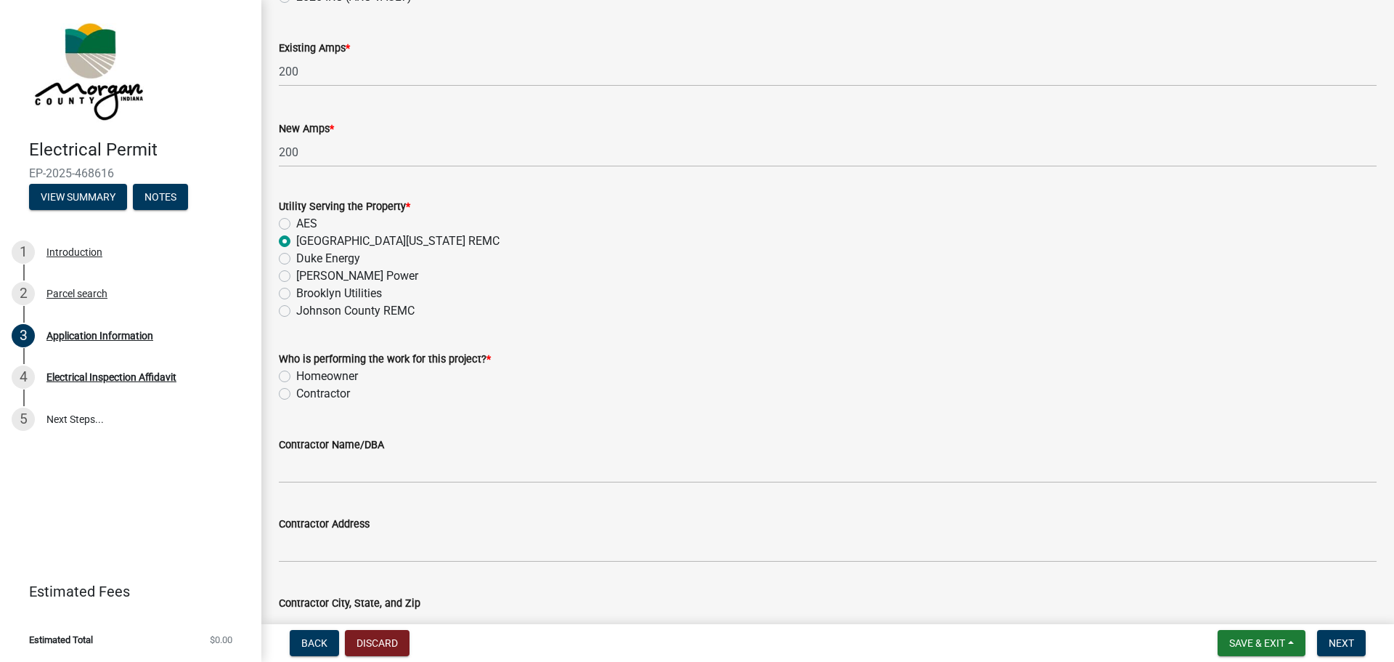
click at [296, 392] on label "Contractor" at bounding box center [323, 393] width 54 height 17
click at [296, 392] on input "Contractor" at bounding box center [300, 389] width 9 height 9
radio input "true"
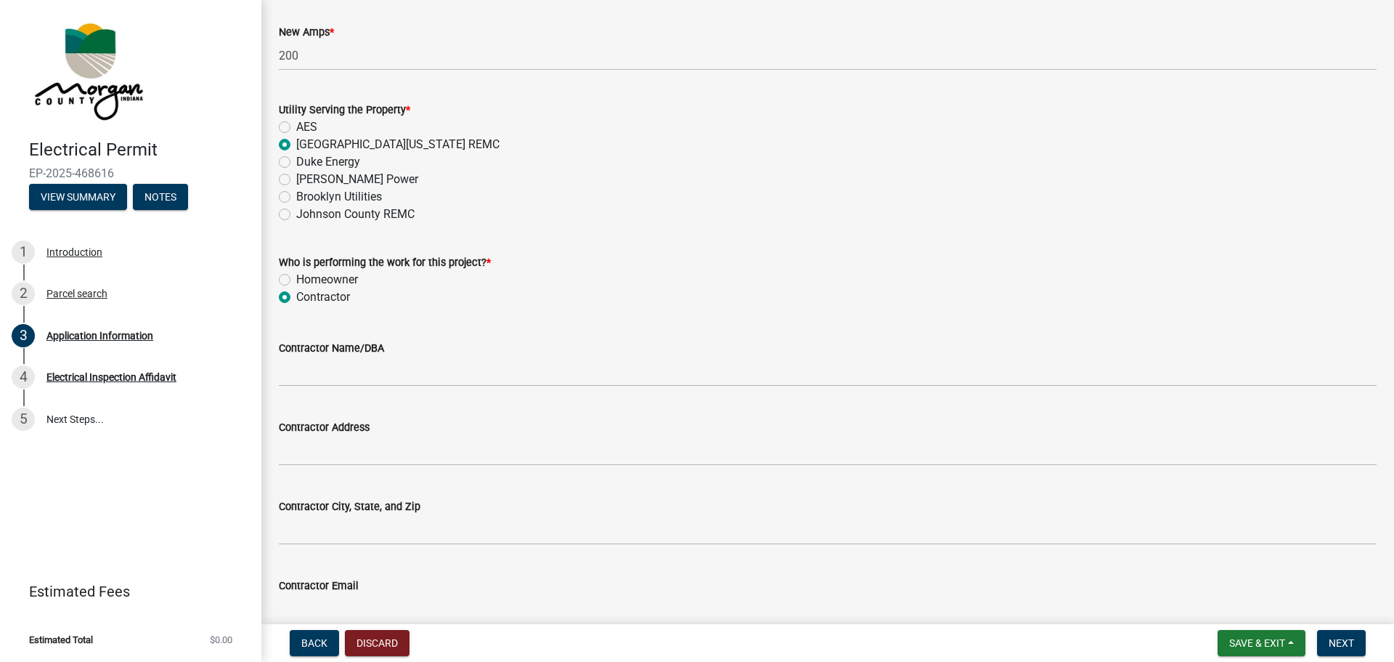
scroll to position [1235, 0]
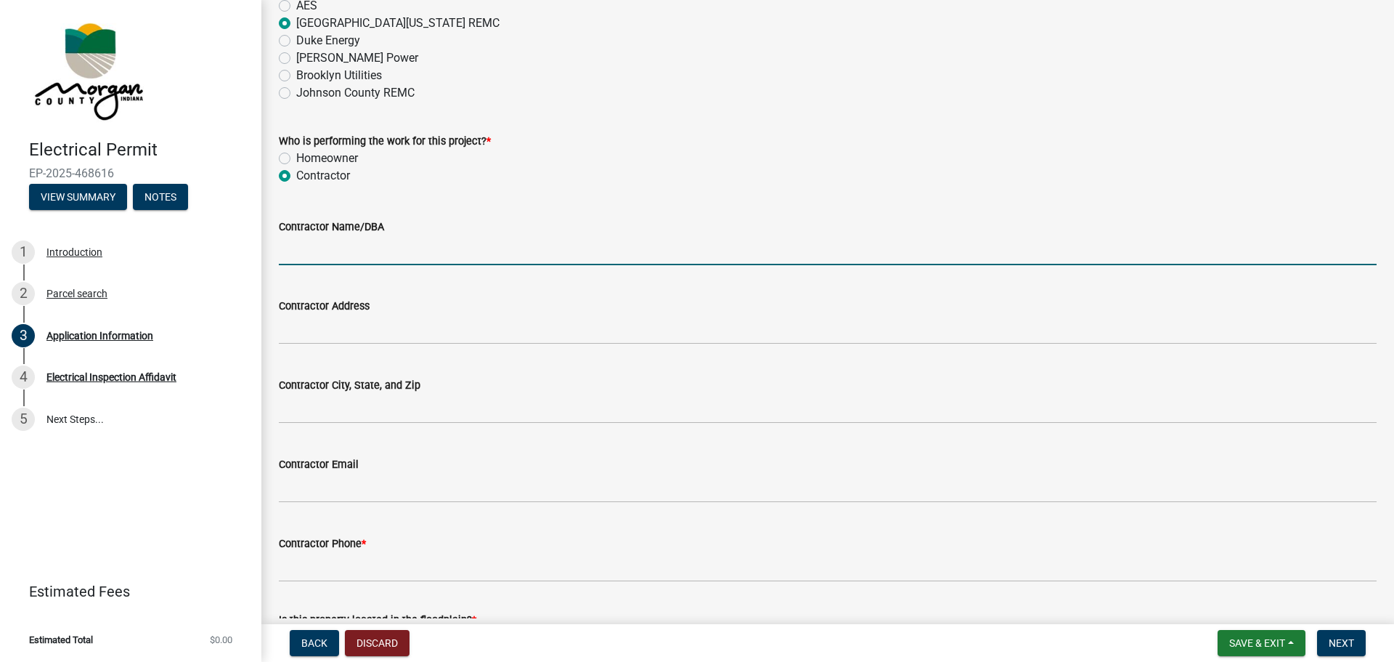
click at [351, 253] on input "Contractor Name/DBA" at bounding box center [828, 250] width 1098 height 30
type input "[PERSON_NAME] Electric, Inc."
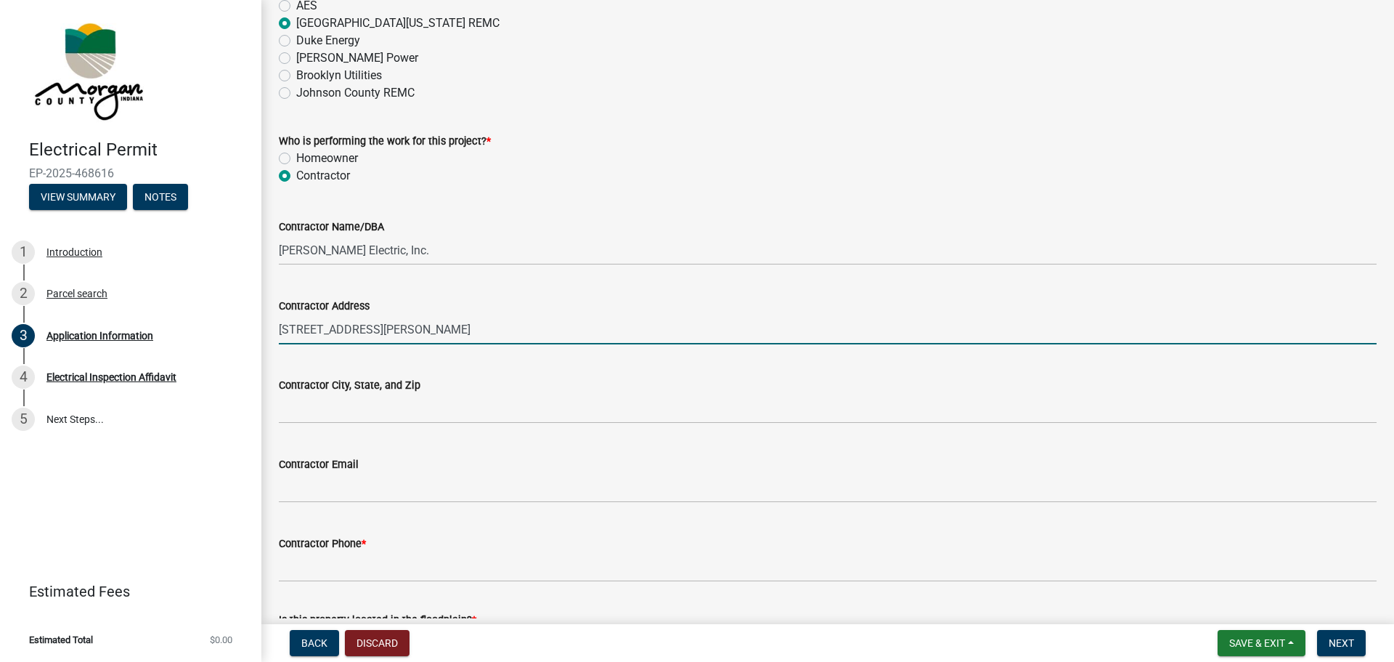
type input "[STREET_ADDRESS][PERSON_NAME]"
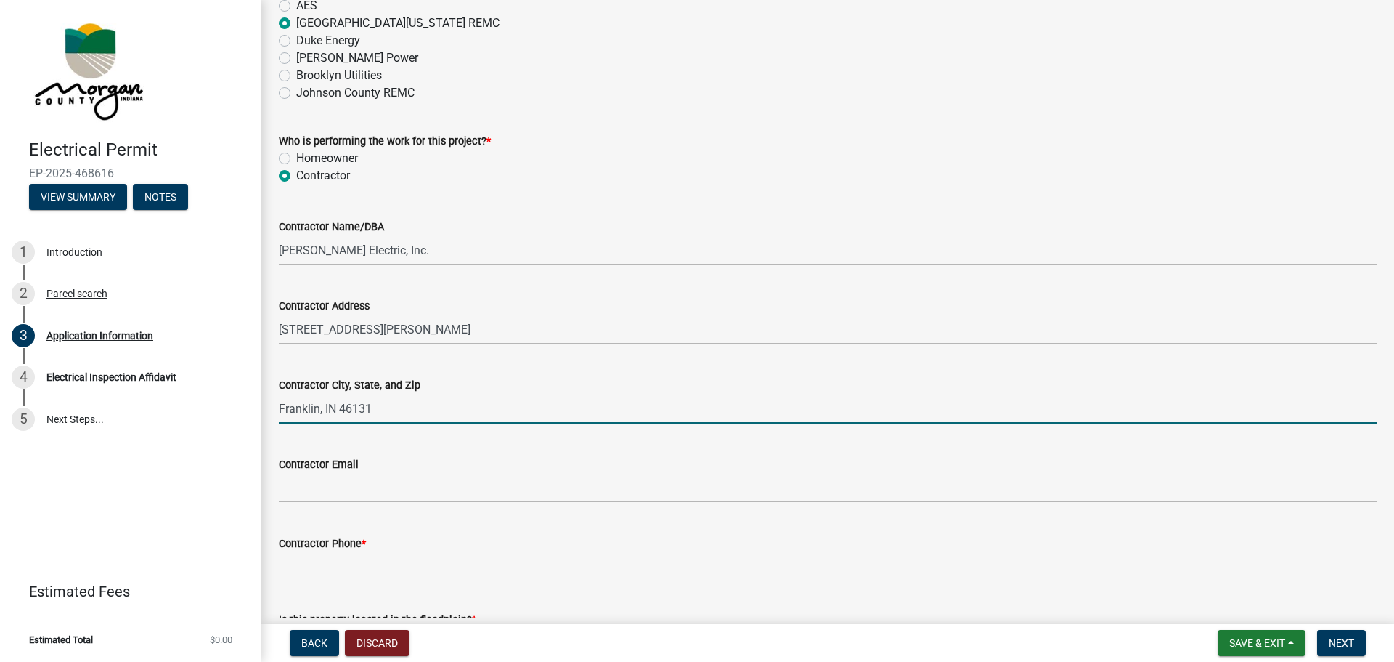
type input "Franklin, IN 46131"
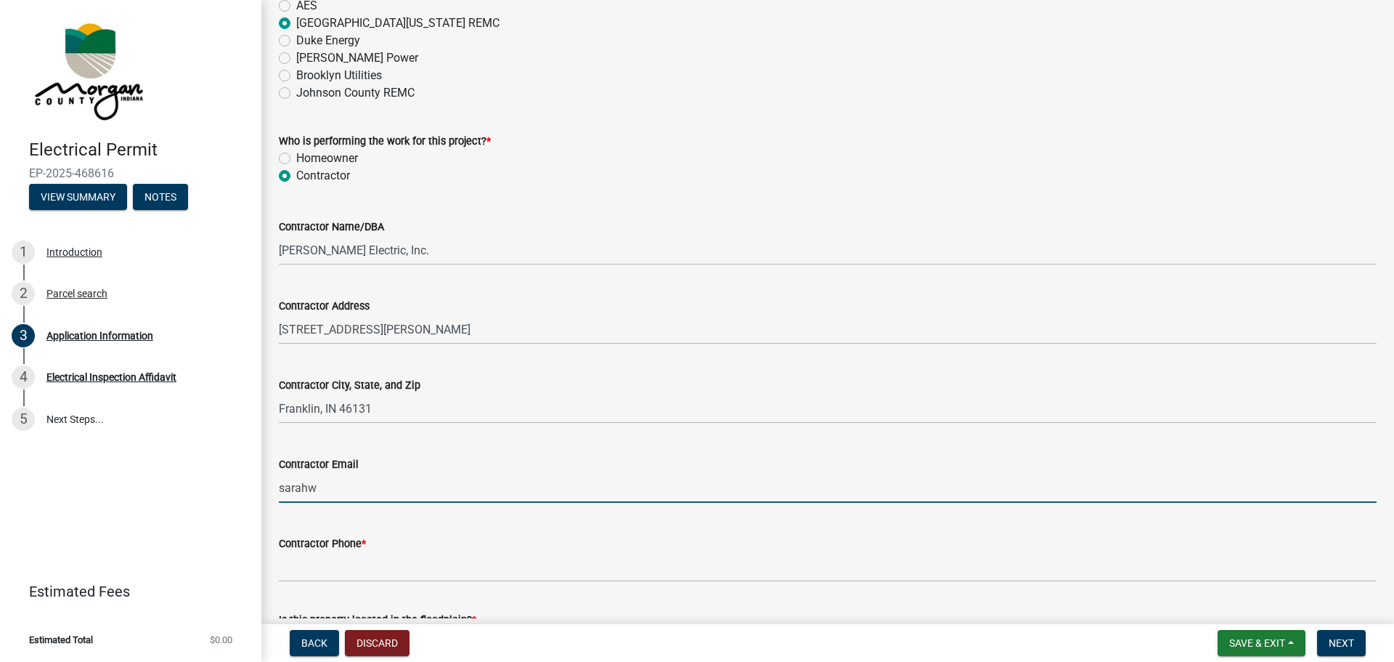
type input "[PERSON_NAME][EMAIL_ADDRESS][DOMAIN_NAME]"
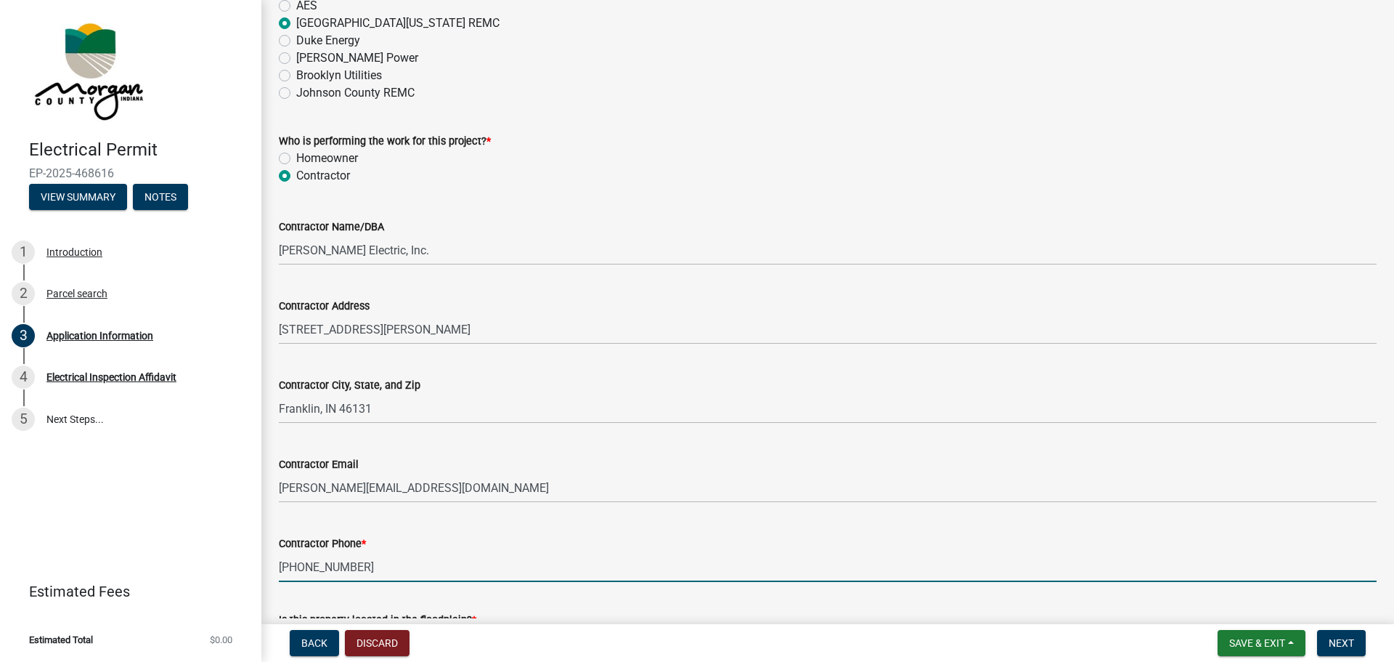
type input "[PHONE_NUMBER]"
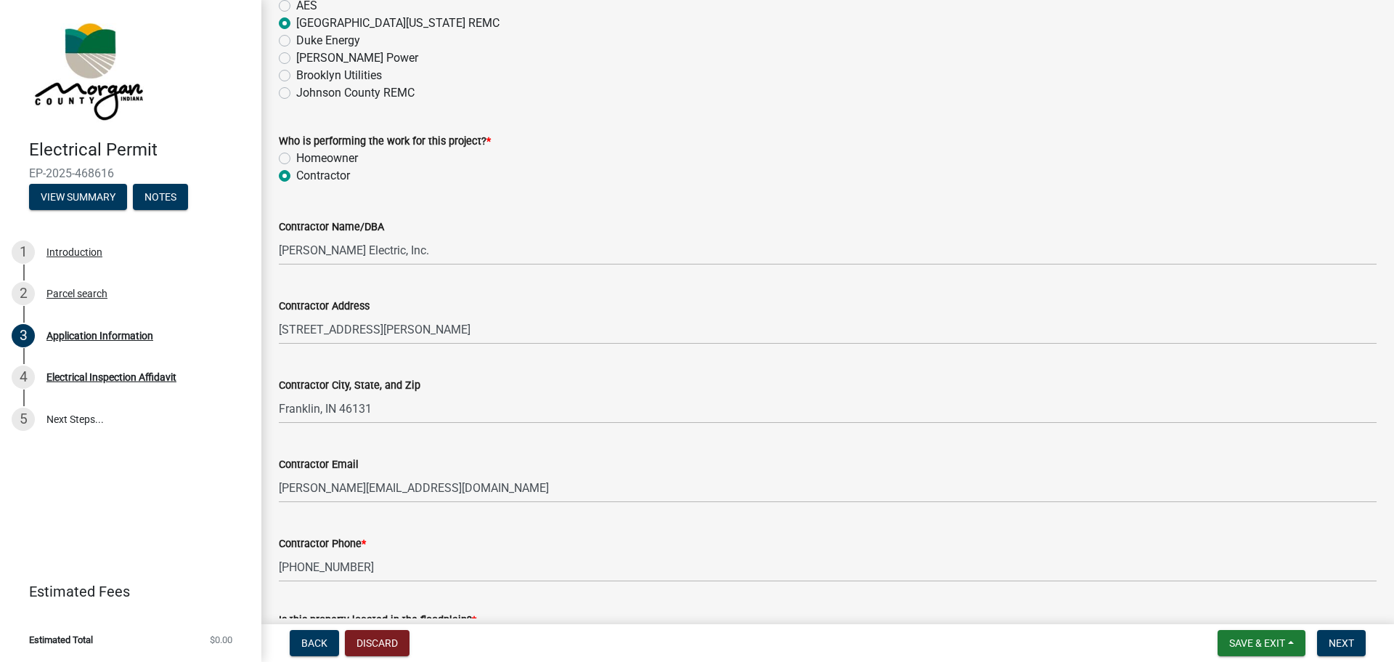
scroll to position [1349, 0]
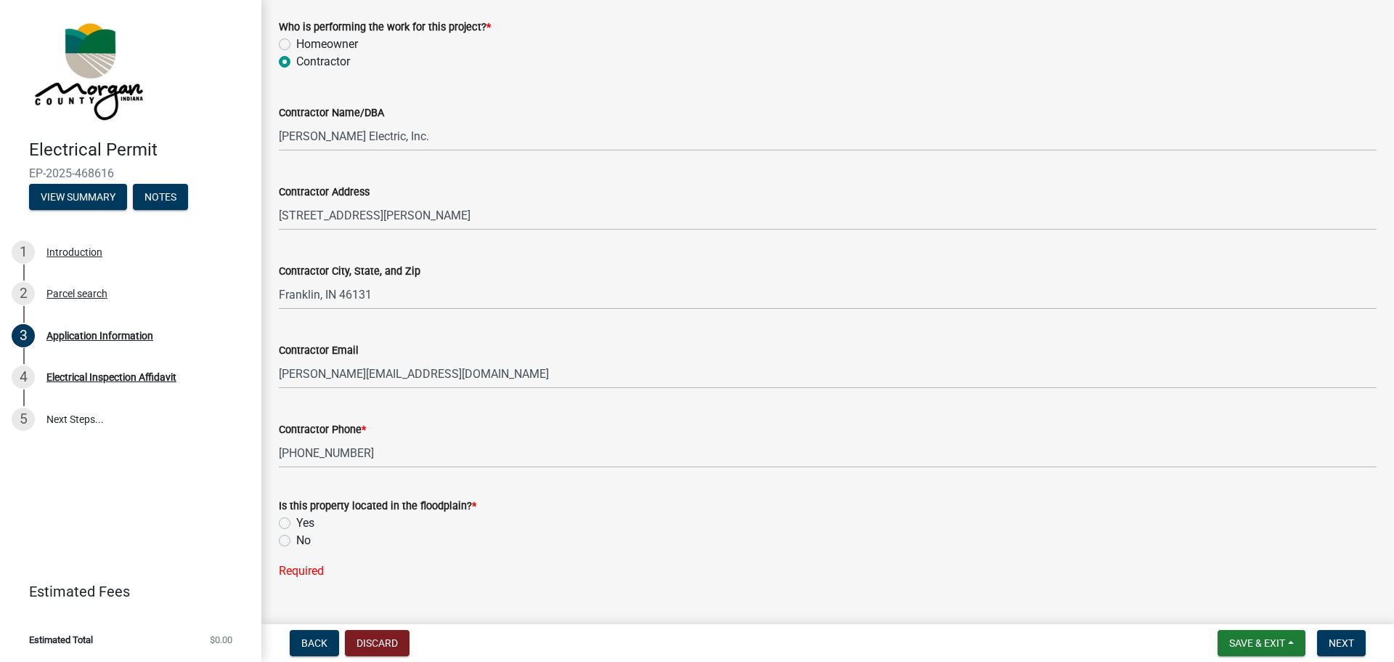
click at [296, 535] on label "No" at bounding box center [303, 540] width 15 height 17
click at [296, 535] on input "No" at bounding box center [300, 536] width 9 height 9
radio input "true"
click at [1343, 641] on span "Next" at bounding box center [1341, 643] width 25 height 12
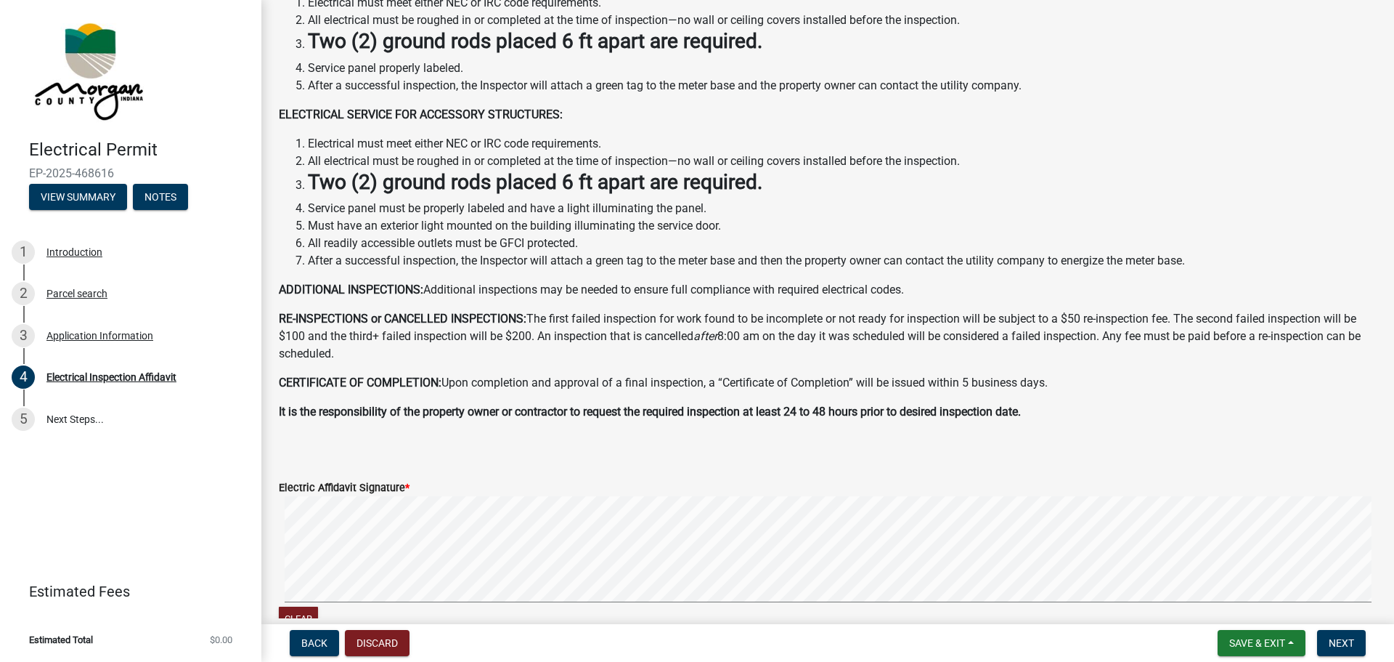
scroll to position [290, 0]
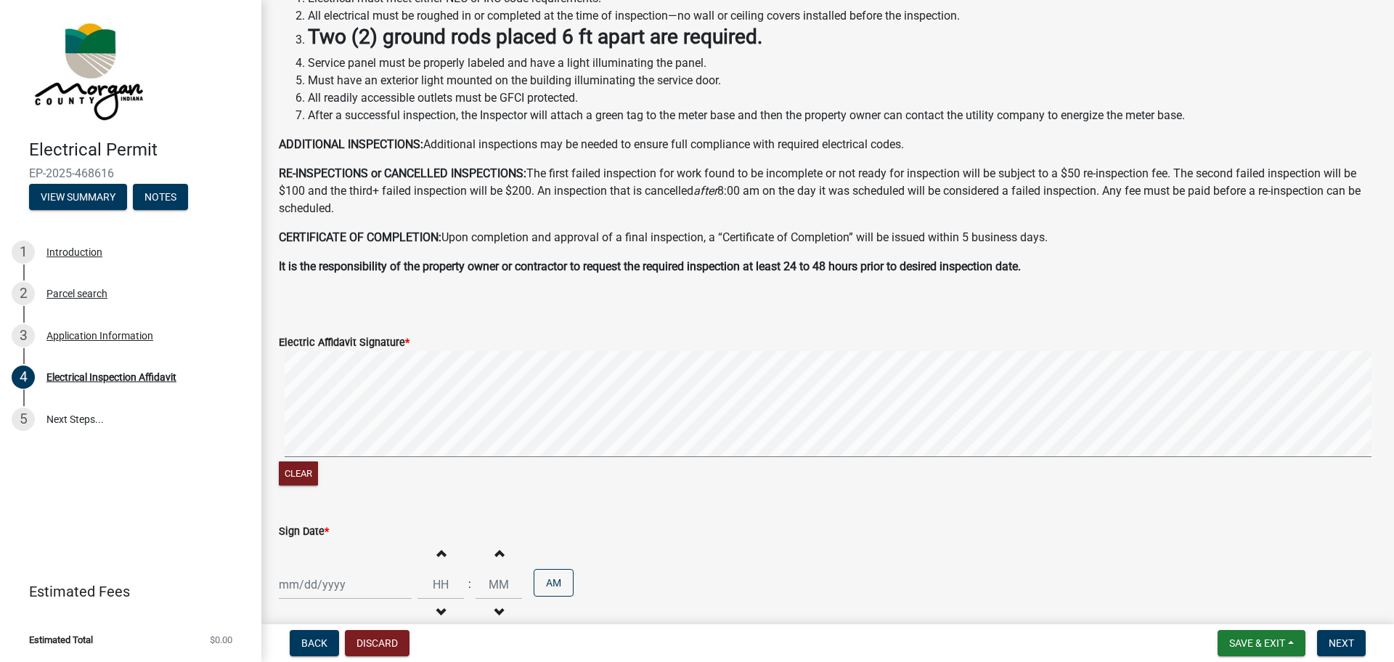
click at [338, 582] on div at bounding box center [345, 584] width 133 height 30
select select "8"
select select "2025"
click at [293, 528] on div "25" at bounding box center [293, 530] width 23 height 23
type input "[DATE]"
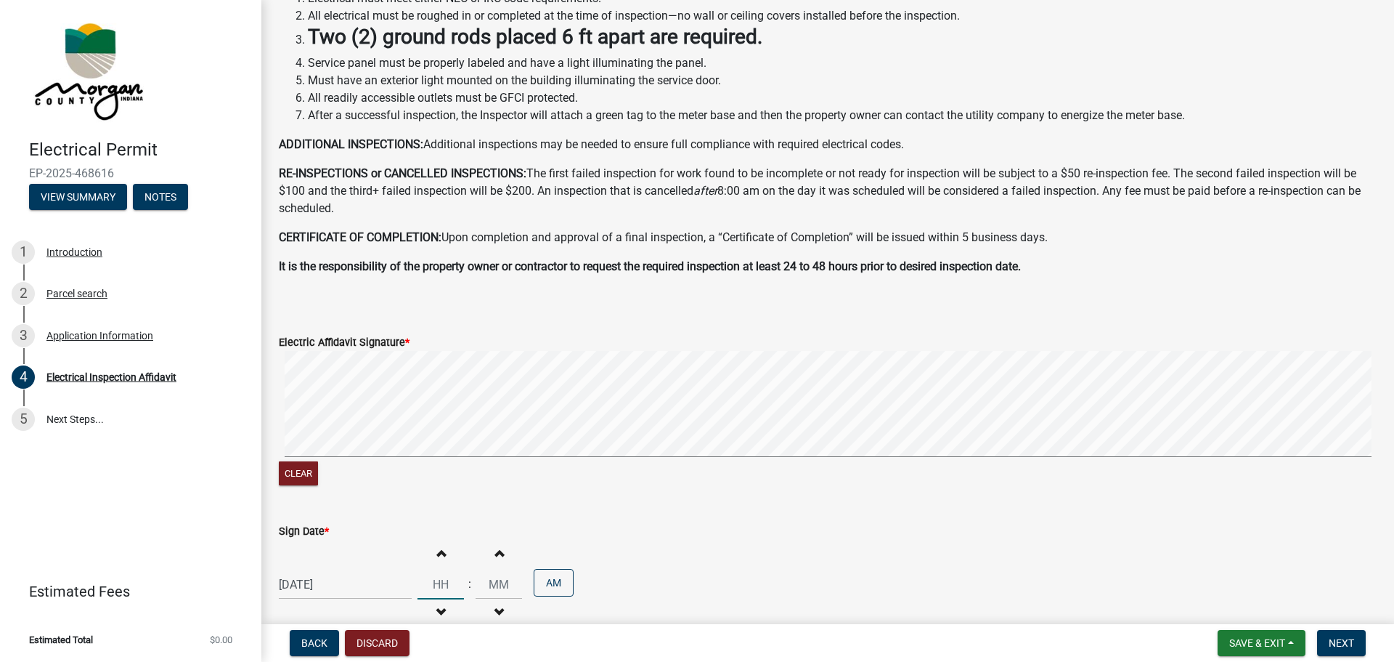
click at [434, 582] on input "Hours" at bounding box center [441, 584] width 46 height 30
click at [437, 609] on span "button" at bounding box center [440, 612] width 7 height 12
type input "11"
type input "00"
click at [439, 556] on button "Increment hours" at bounding box center [441, 553] width 31 height 26
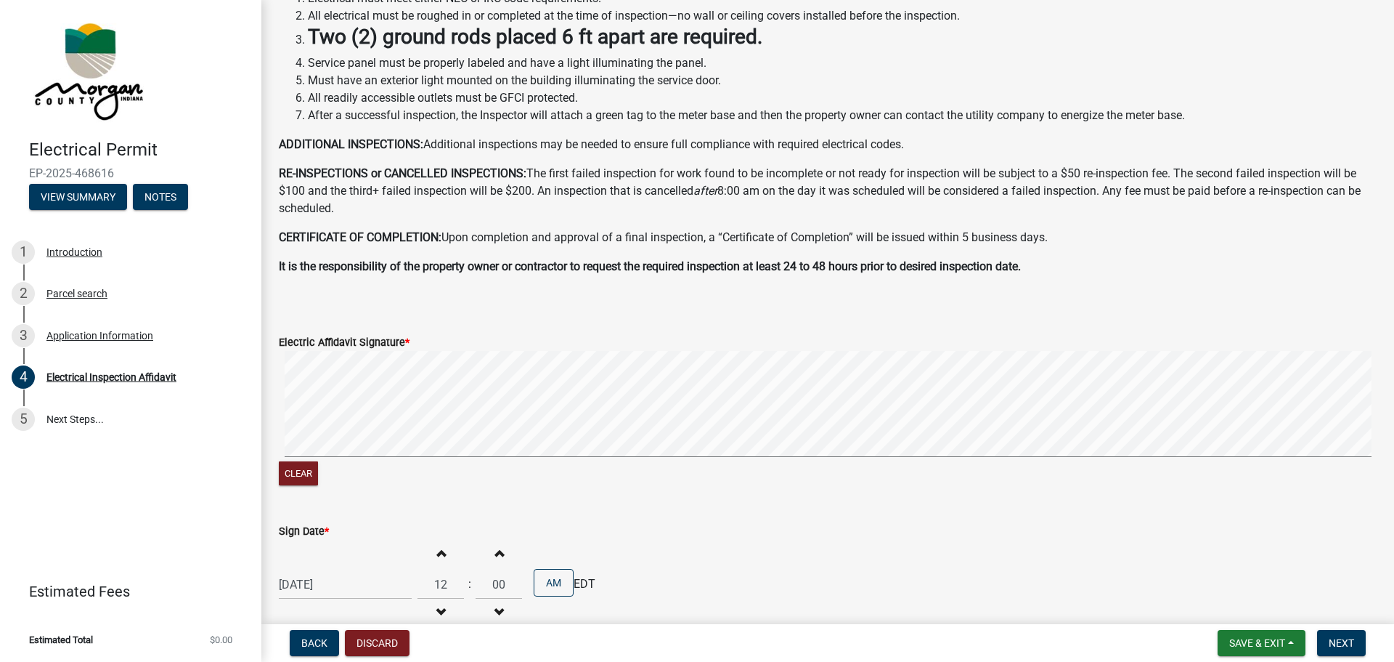
click at [439, 556] on button "Increment hours" at bounding box center [441, 553] width 31 height 26
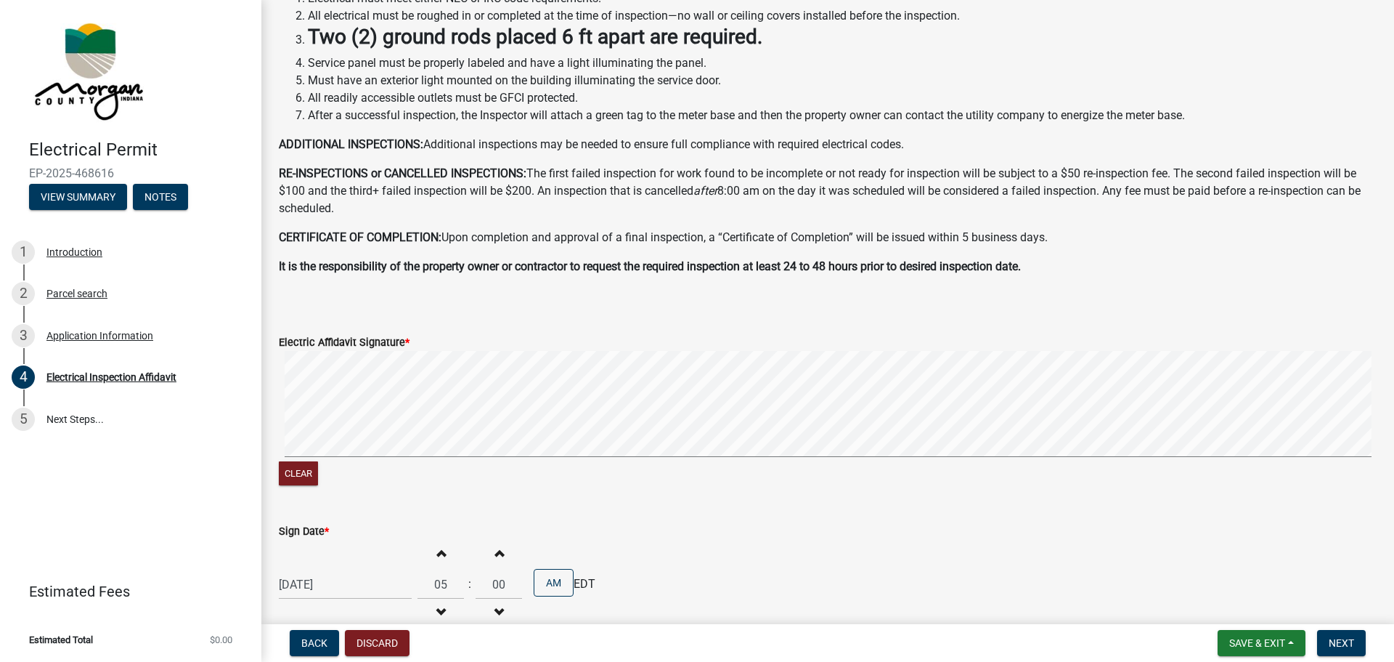
click at [439, 556] on button "Increment hours" at bounding box center [441, 553] width 31 height 26
click at [437, 550] on span "button" at bounding box center [440, 552] width 7 height 12
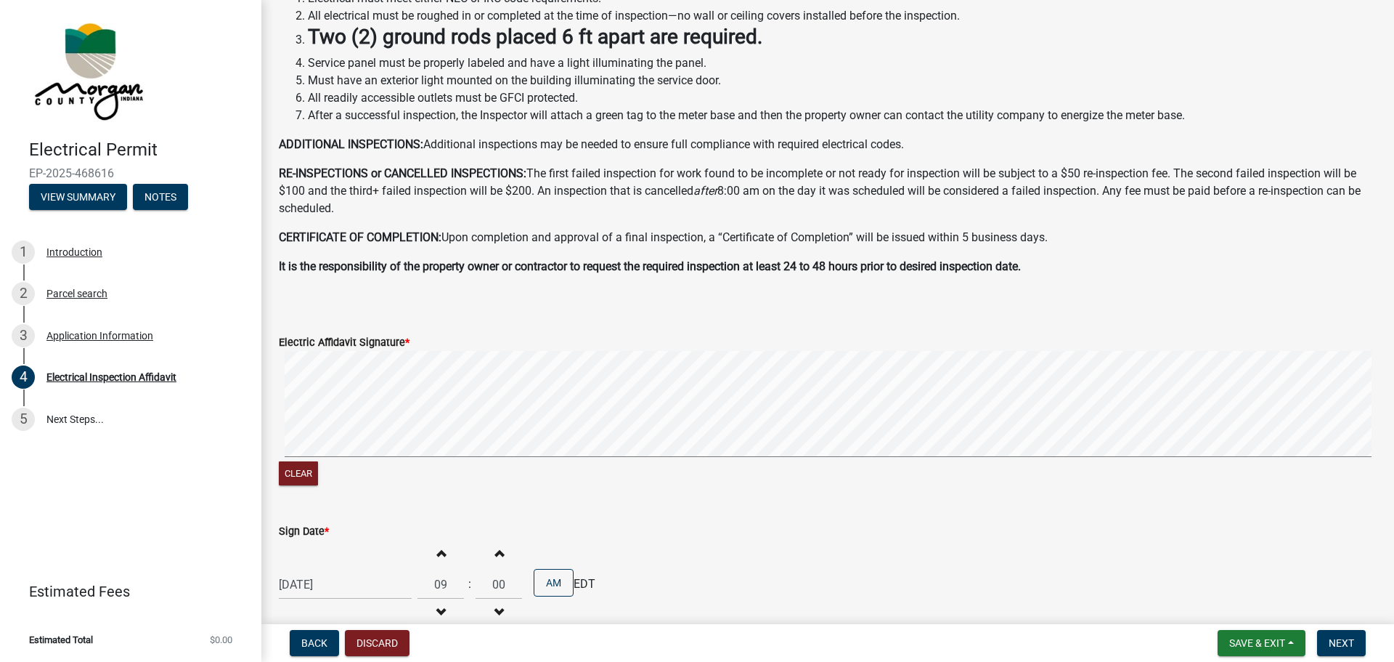
type input "10"
click at [495, 552] on span "button" at bounding box center [498, 552] width 7 height 12
click at [495, 553] on span "button" at bounding box center [498, 552] width 7 height 12
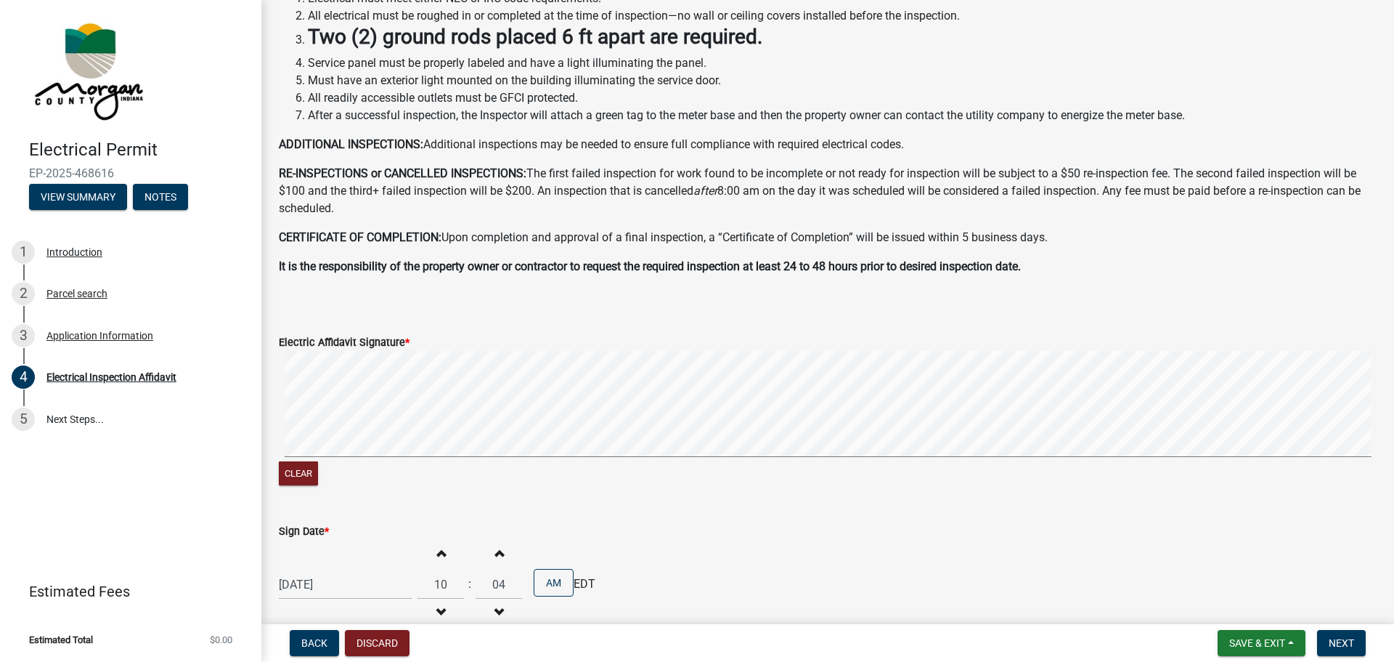
click at [495, 553] on span "button" at bounding box center [498, 552] width 7 height 12
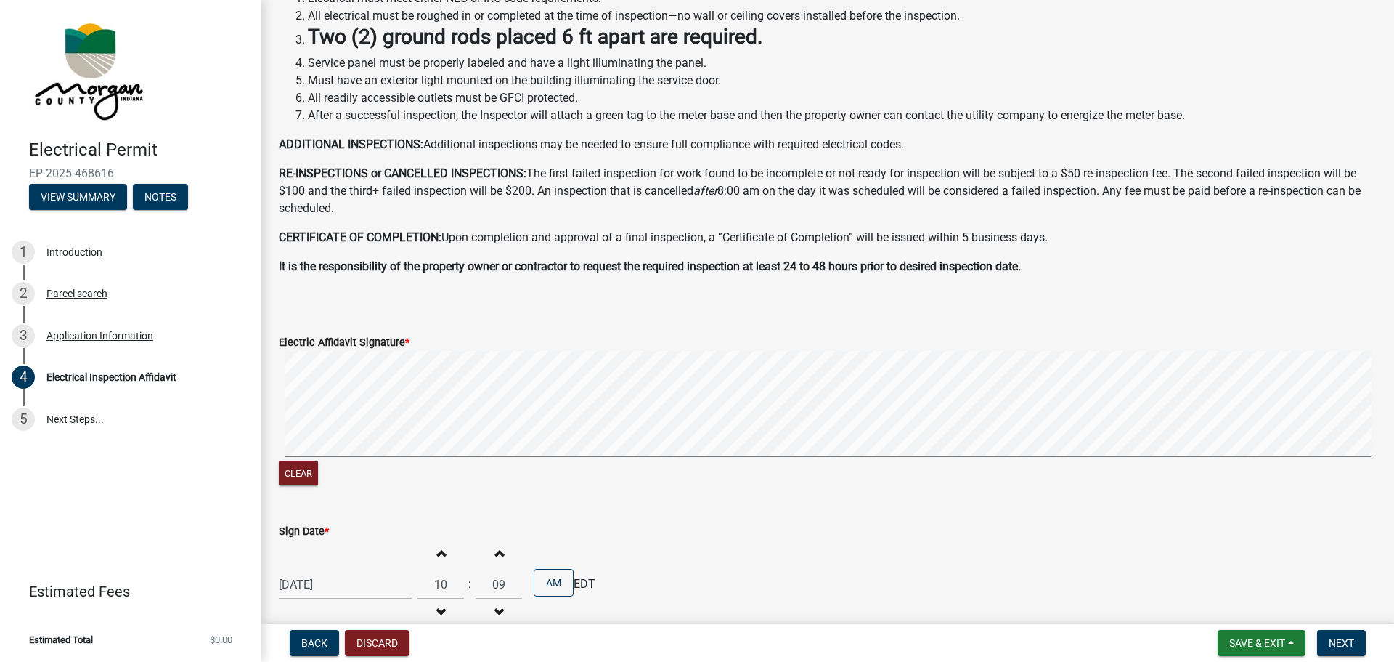
click at [495, 553] on span "button" at bounding box center [498, 552] width 7 height 12
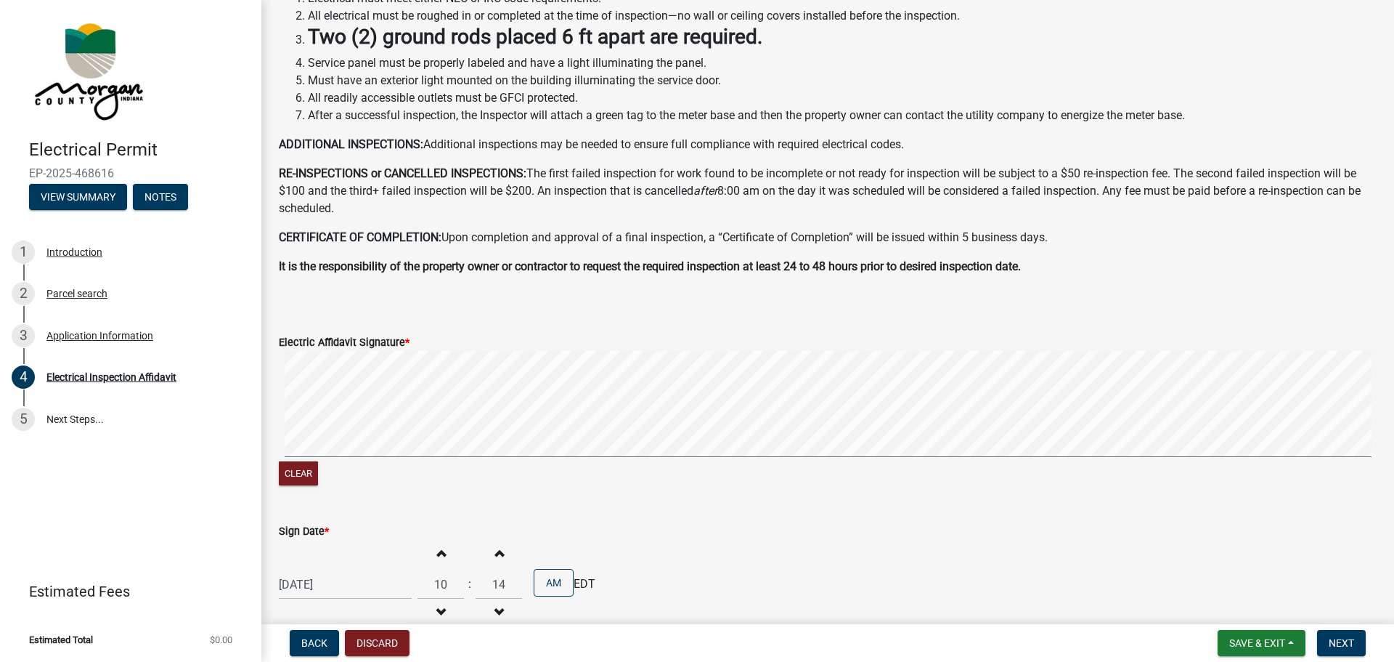
click at [495, 553] on span "button" at bounding box center [498, 552] width 7 height 12
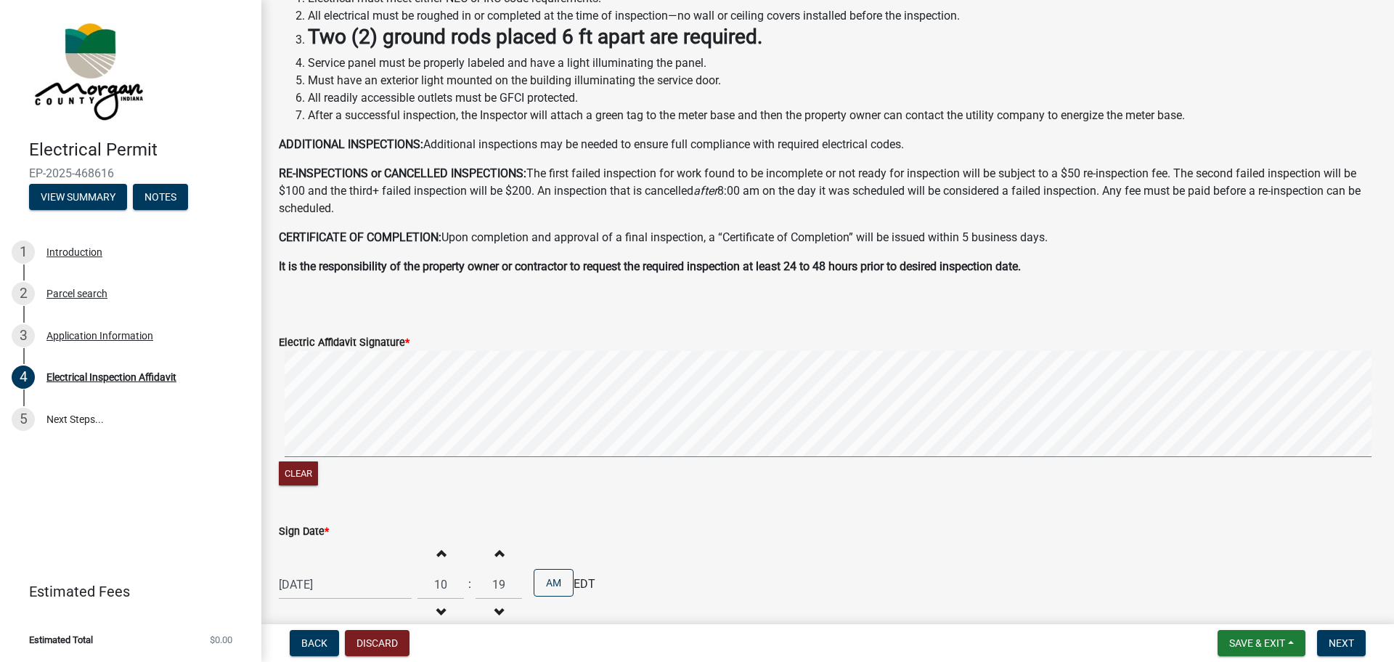
click at [495, 553] on span "button" at bounding box center [498, 552] width 7 height 12
type input "20"
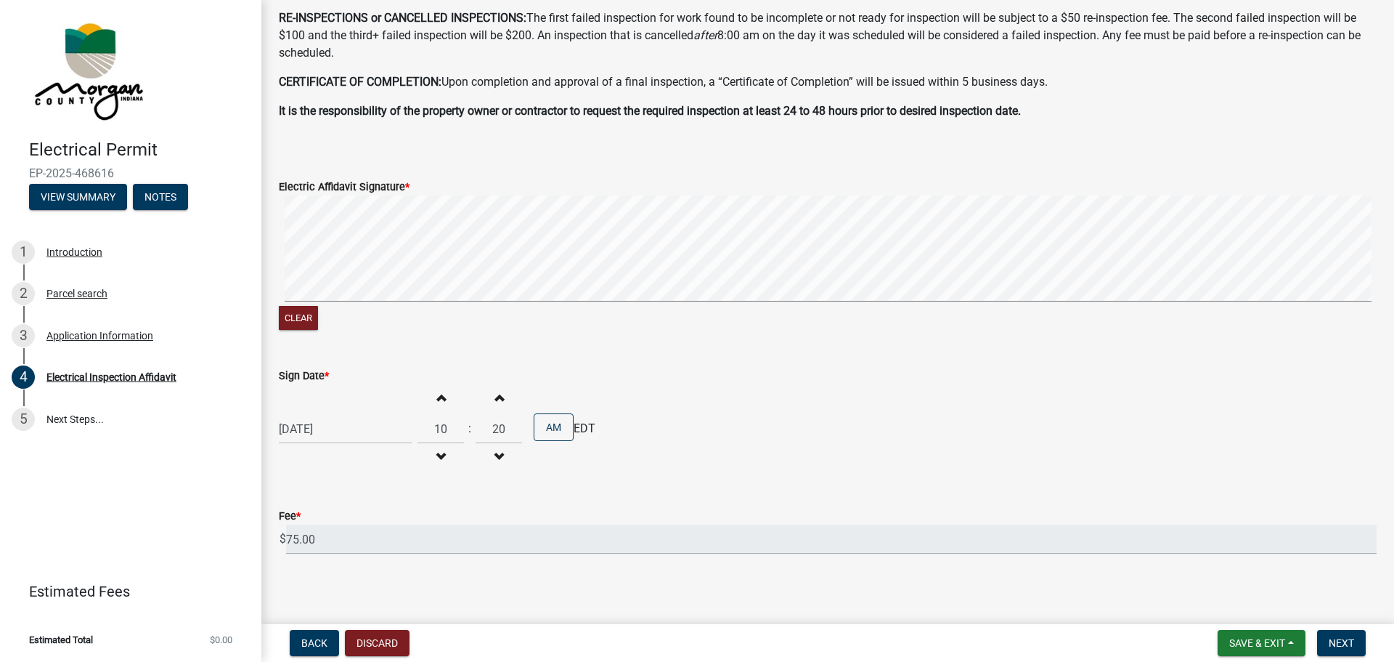
scroll to position [451, 0]
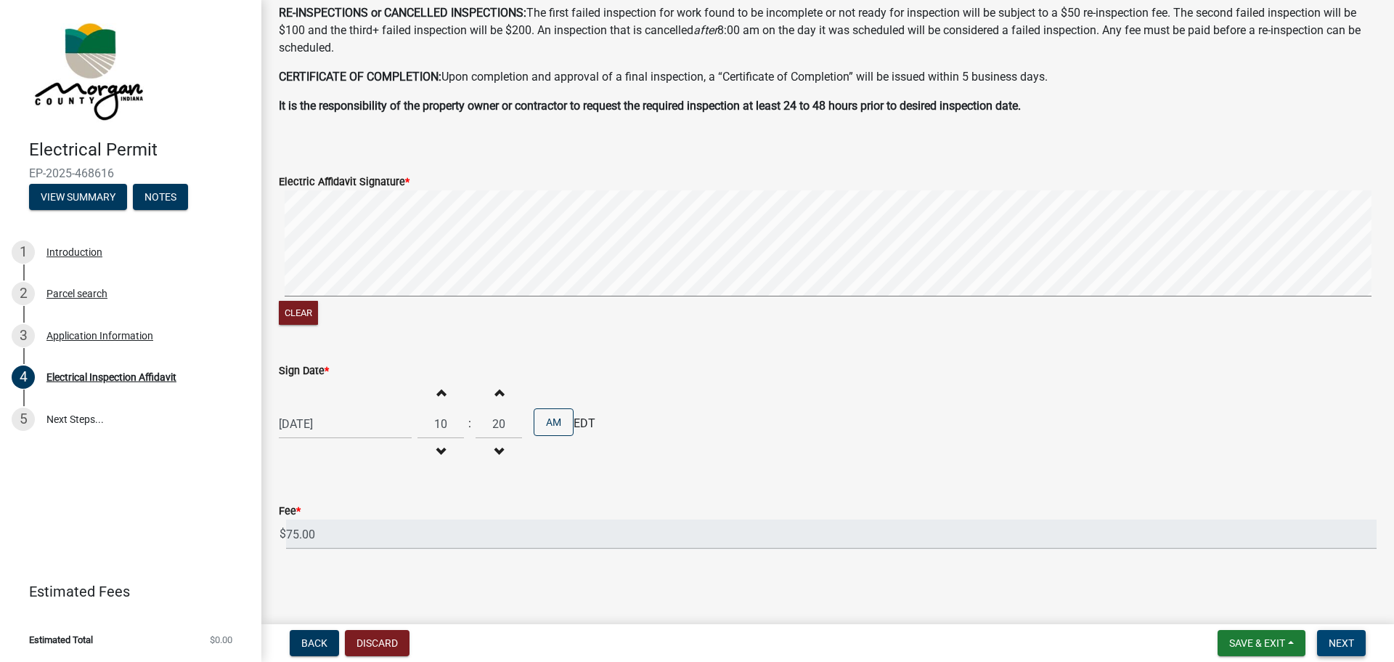
click at [1350, 635] on button "Next" at bounding box center [1341, 643] width 49 height 26
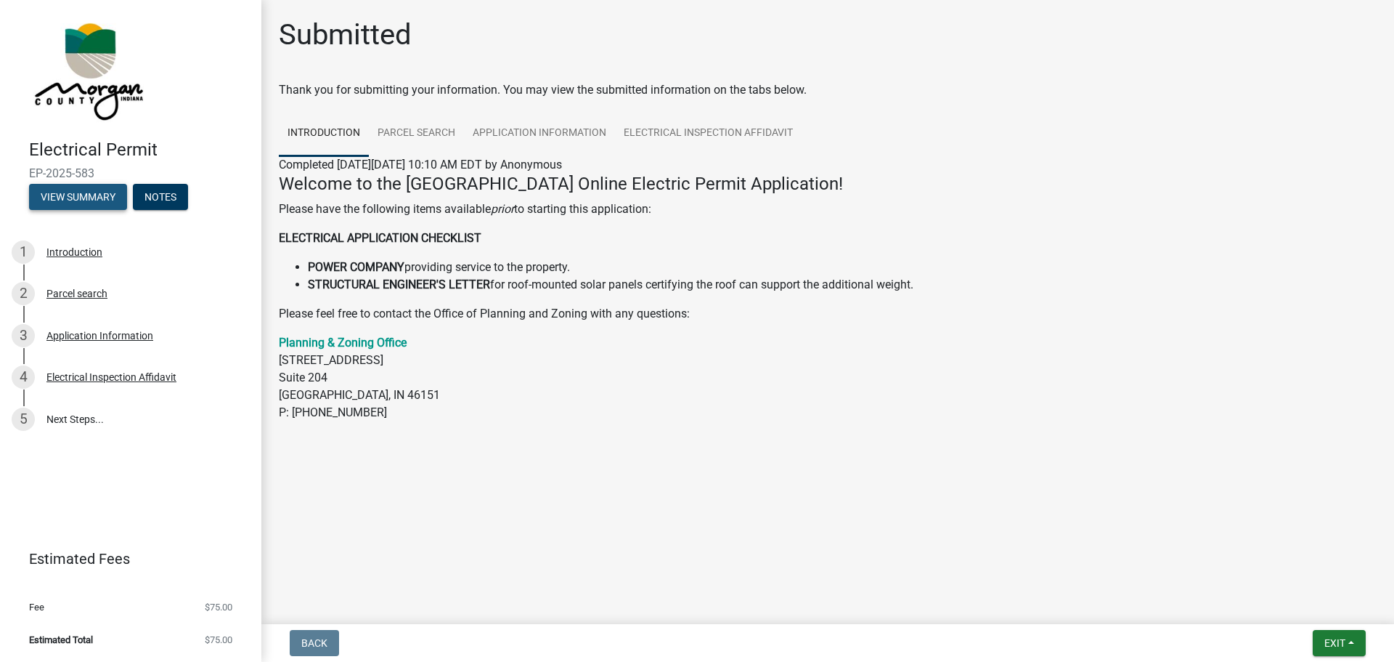
click at [92, 194] on button "View Summary" at bounding box center [78, 197] width 98 height 26
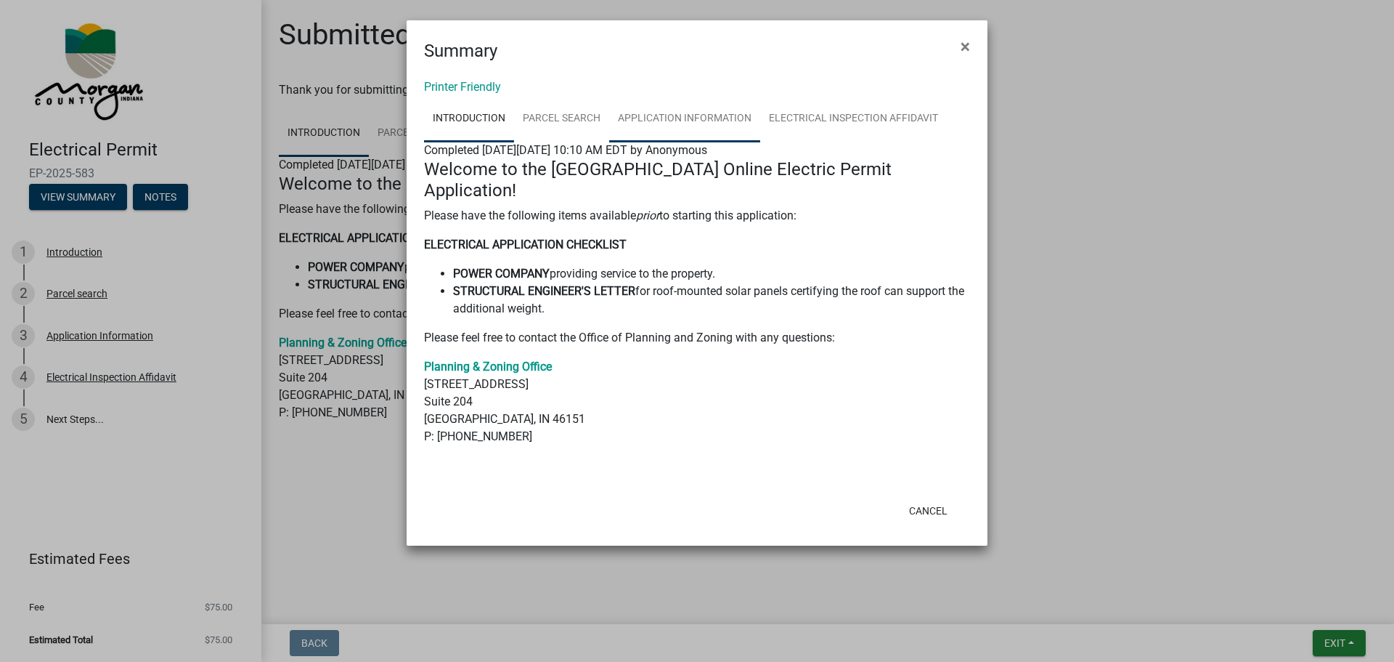
click at [694, 117] on link "Application Information" at bounding box center [684, 119] width 151 height 46
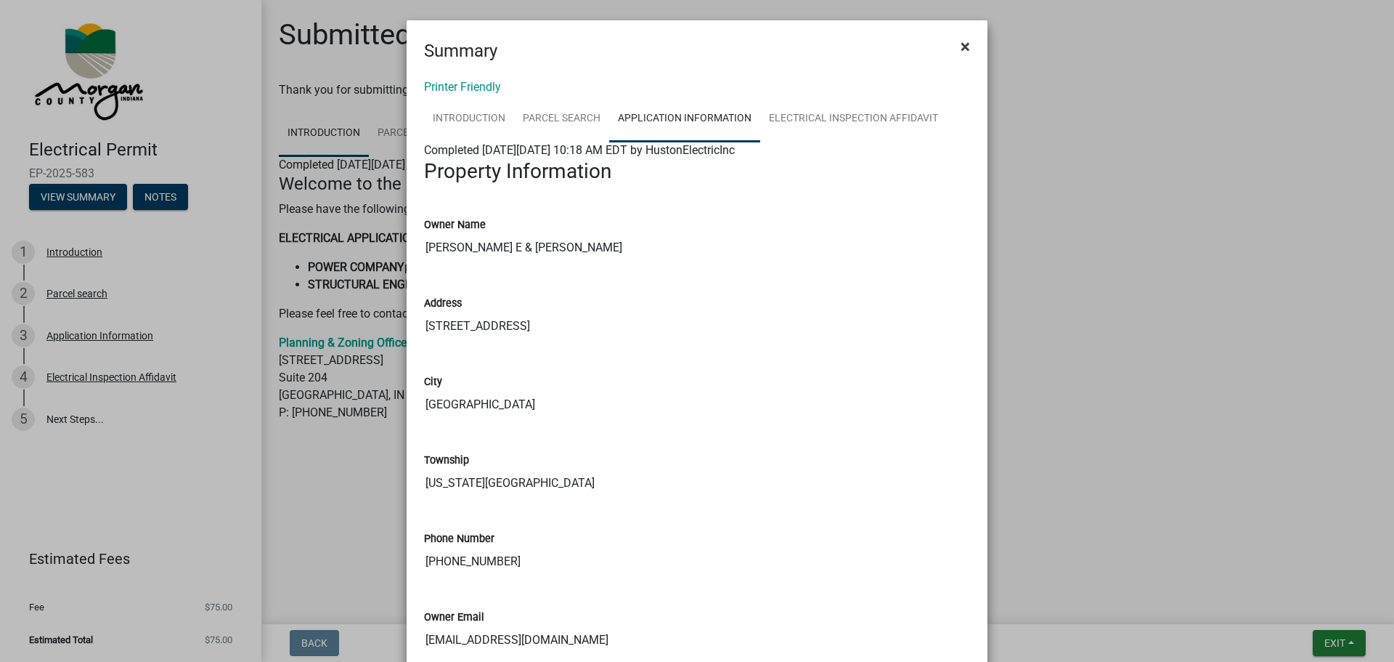
click at [962, 48] on span "×" at bounding box center [965, 46] width 9 height 20
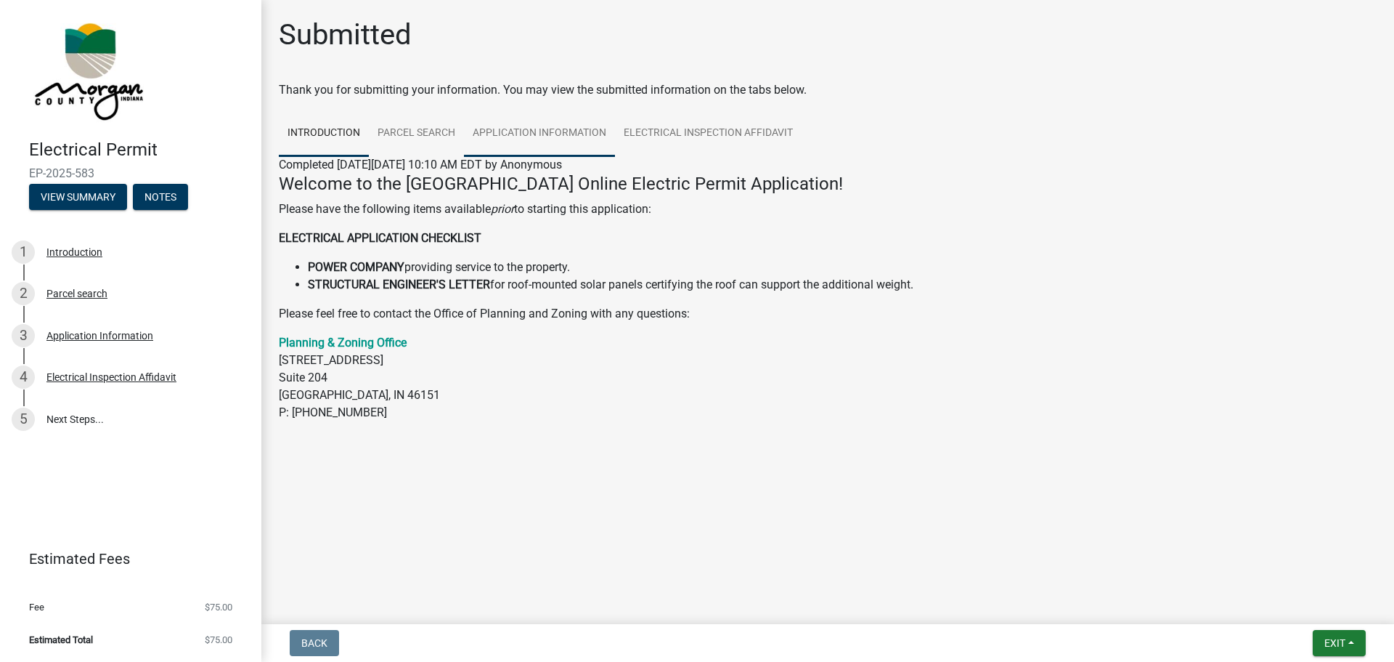
click at [564, 132] on link "Application Information" at bounding box center [539, 133] width 151 height 46
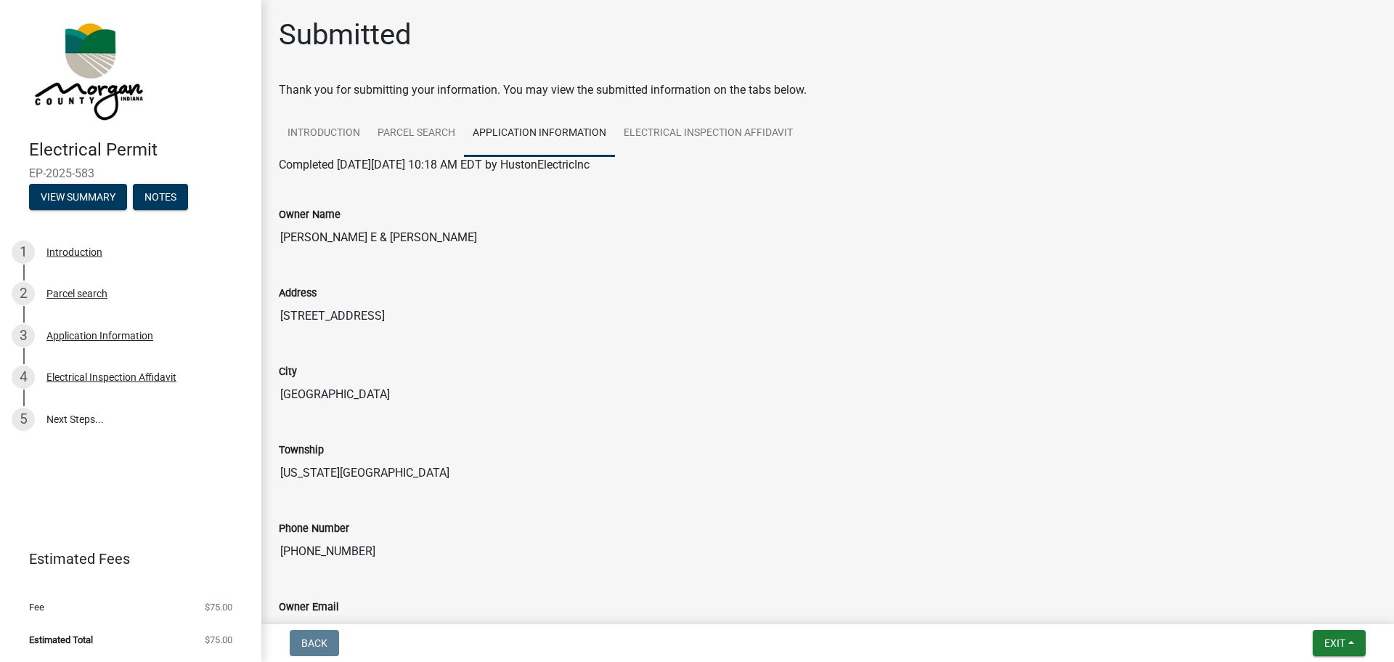
scroll to position [73, 0]
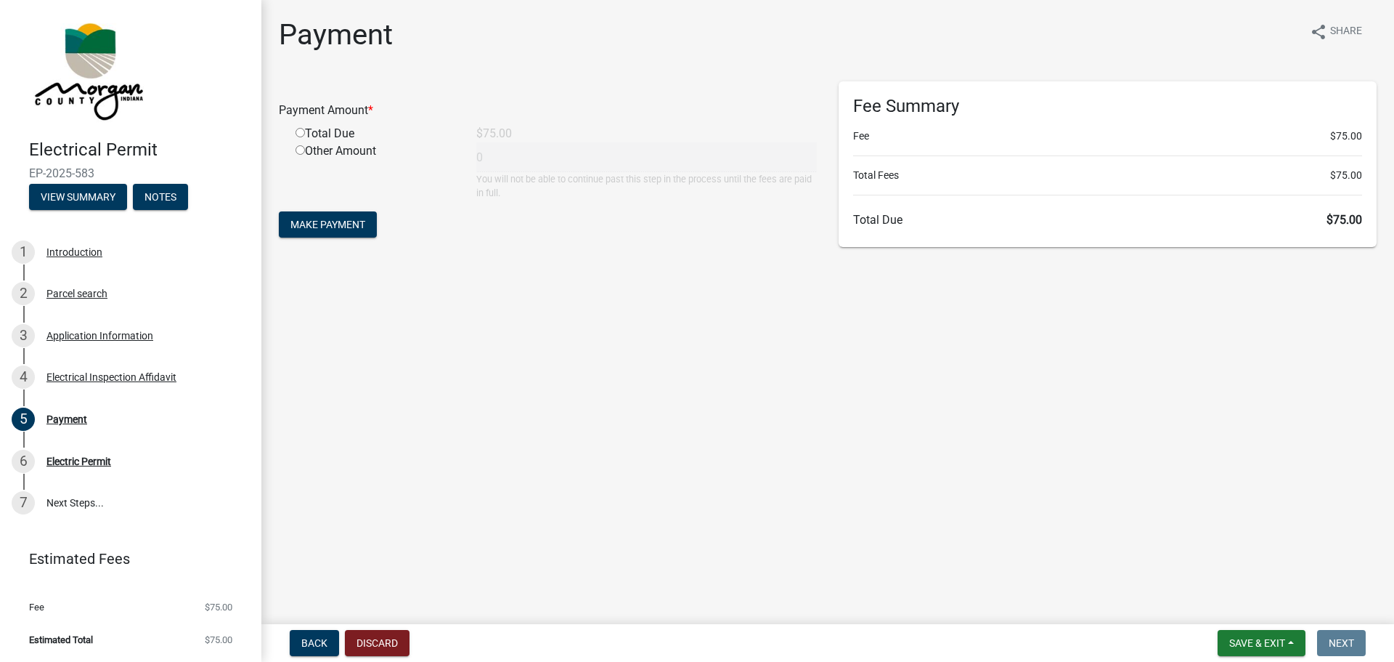
click at [302, 133] on input "radio" at bounding box center [300, 132] width 9 height 9
radio input "true"
type input "75"
click at [323, 229] on span "Make Payment" at bounding box center [327, 225] width 75 height 12
